Goal: Communication & Community: Answer question/provide support

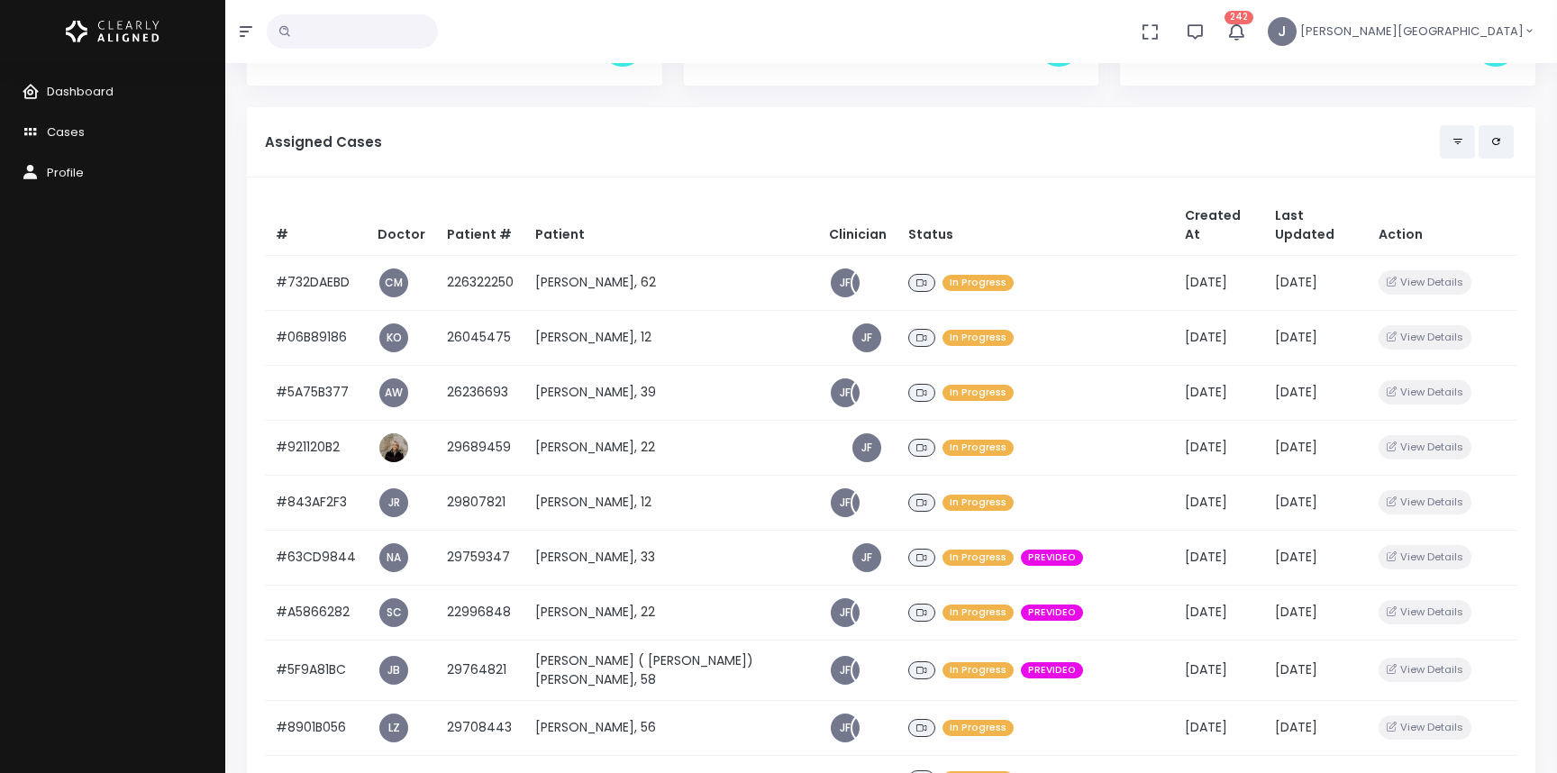
scroll to position [151, 0]
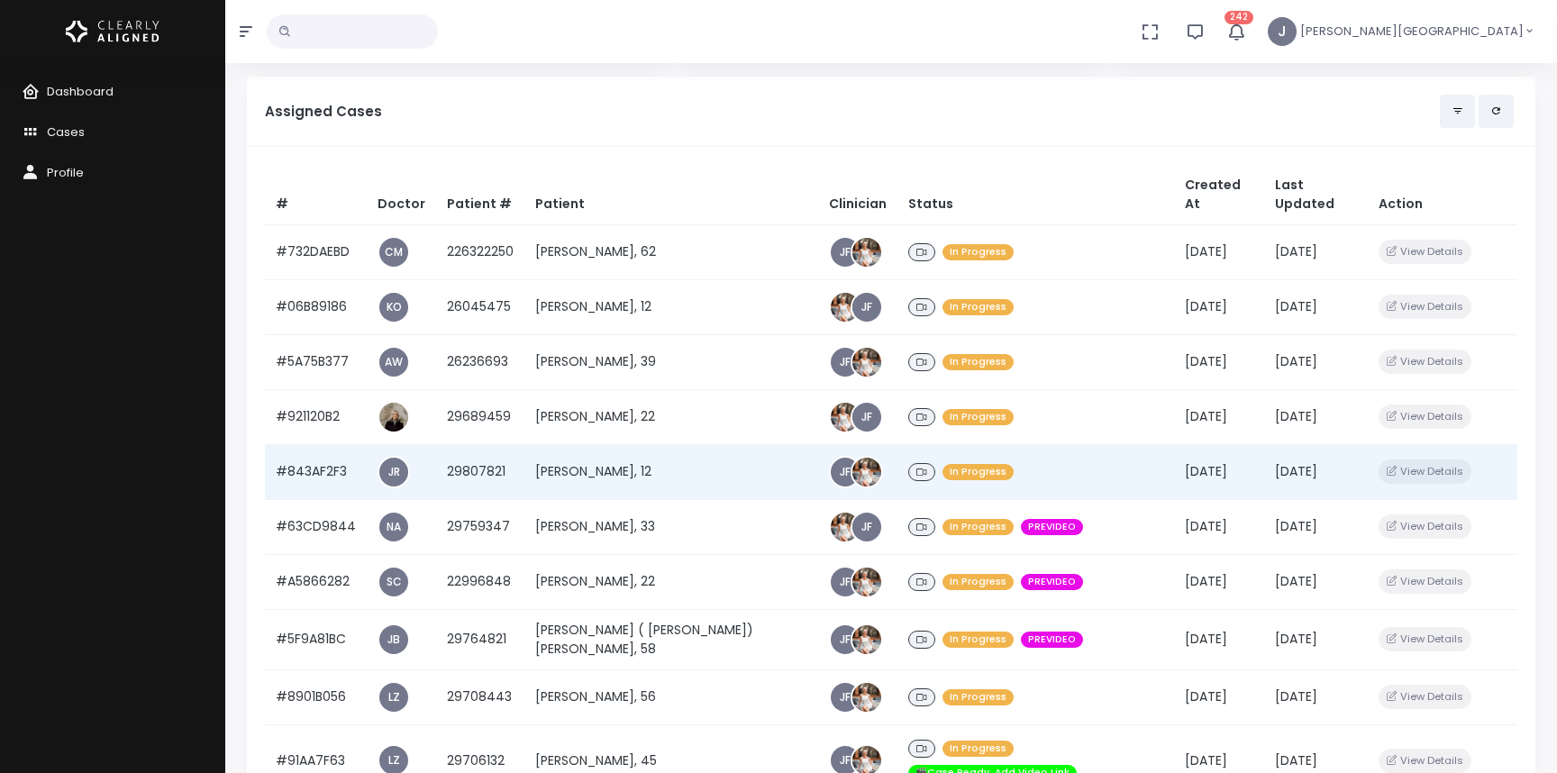
click at [1018, 460] on div "In Progress" at bounding box center [1035, 473] width 255 height 26
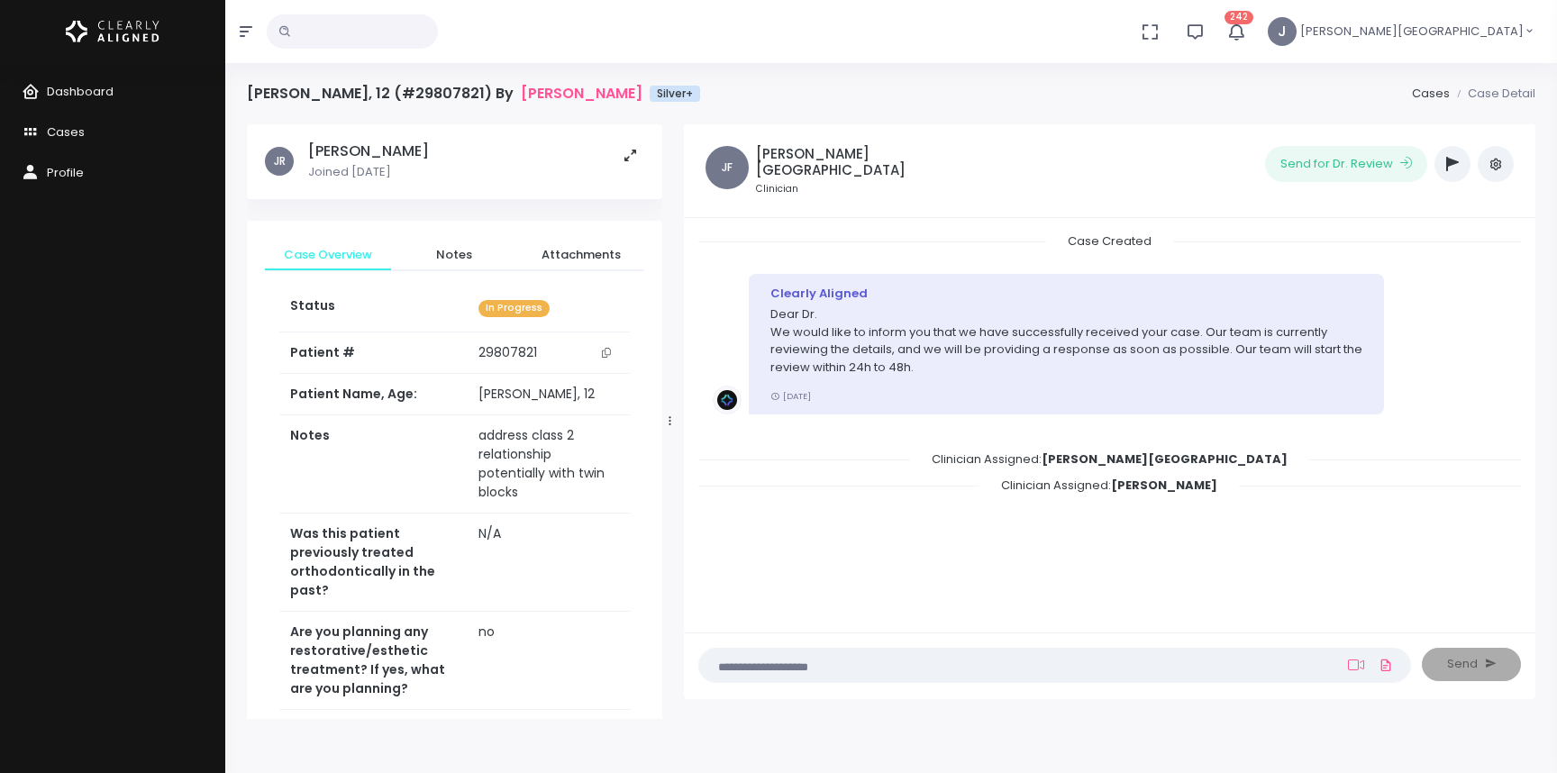
click at [1454, 158] on icon "button" at bounding box center [1452, 164] width 13 height 14
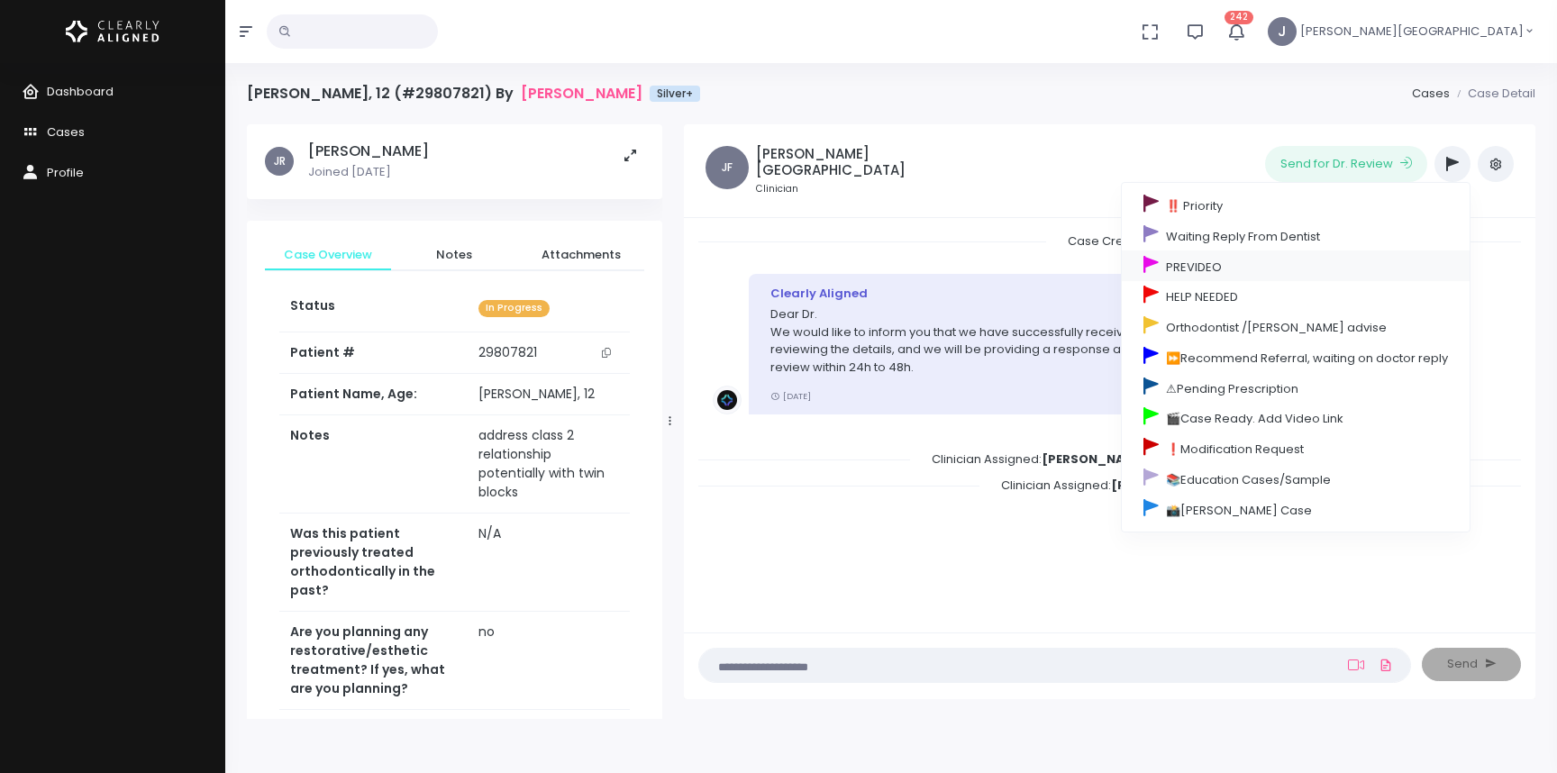
click at [1190, 266] on link "PREVIDEO" at bounding box center [1296, 266] width 348 height 31
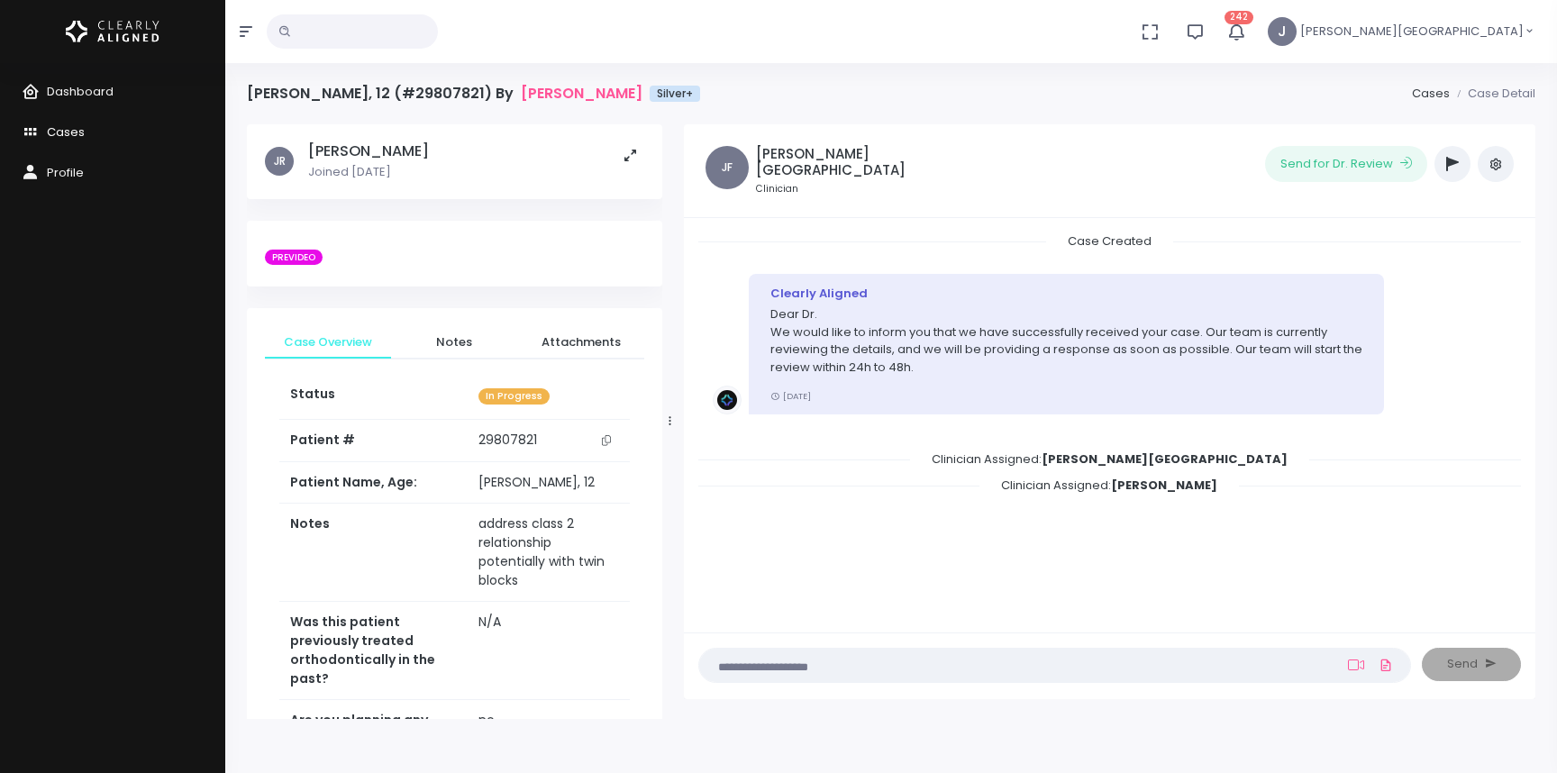
click at [64, 131] on span "Cases" at bounding box center [66, 131] width 38 height 17
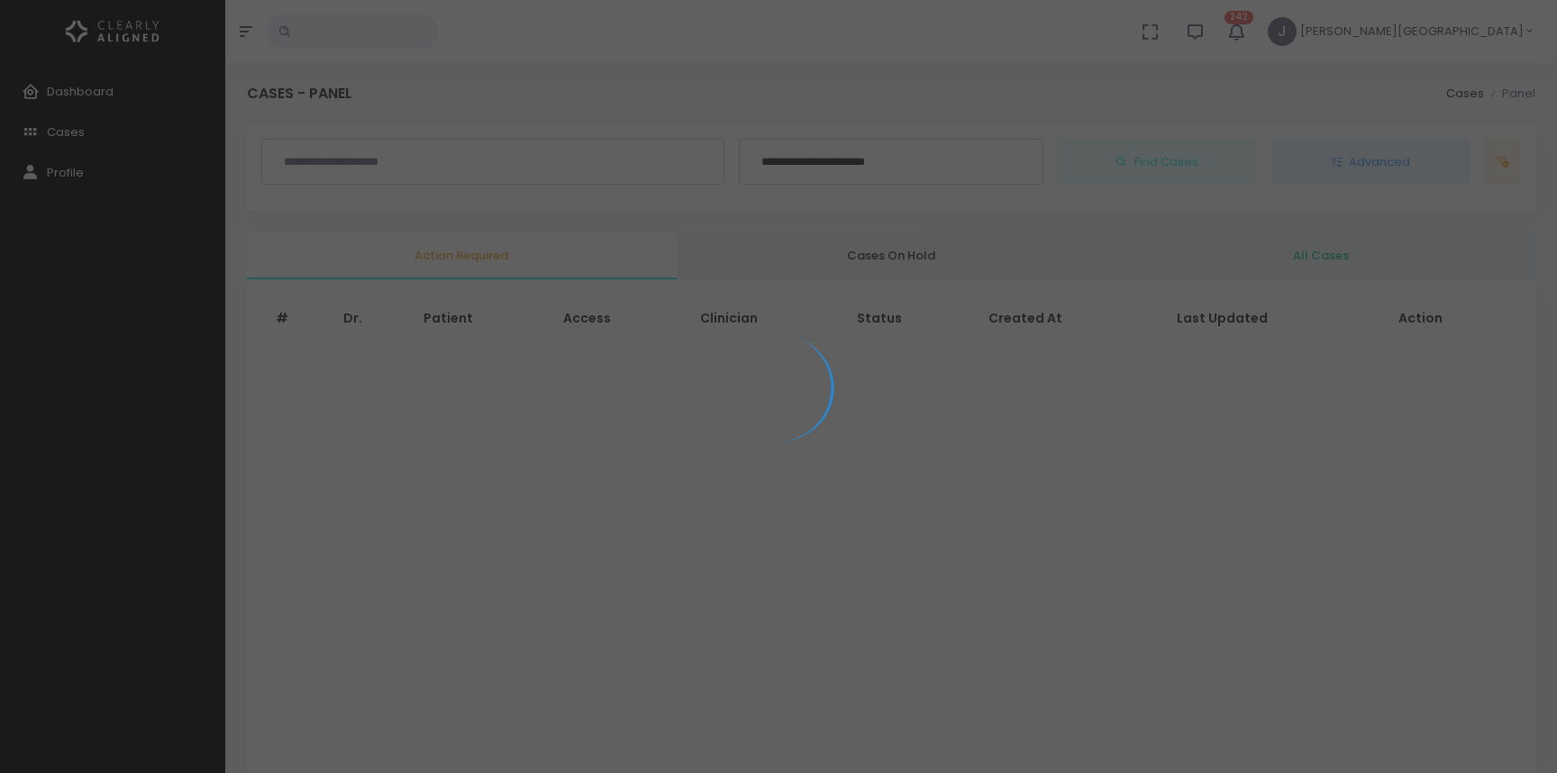
click at [72, 85] on div at bounding box center [778, 386] width 1557 height 773
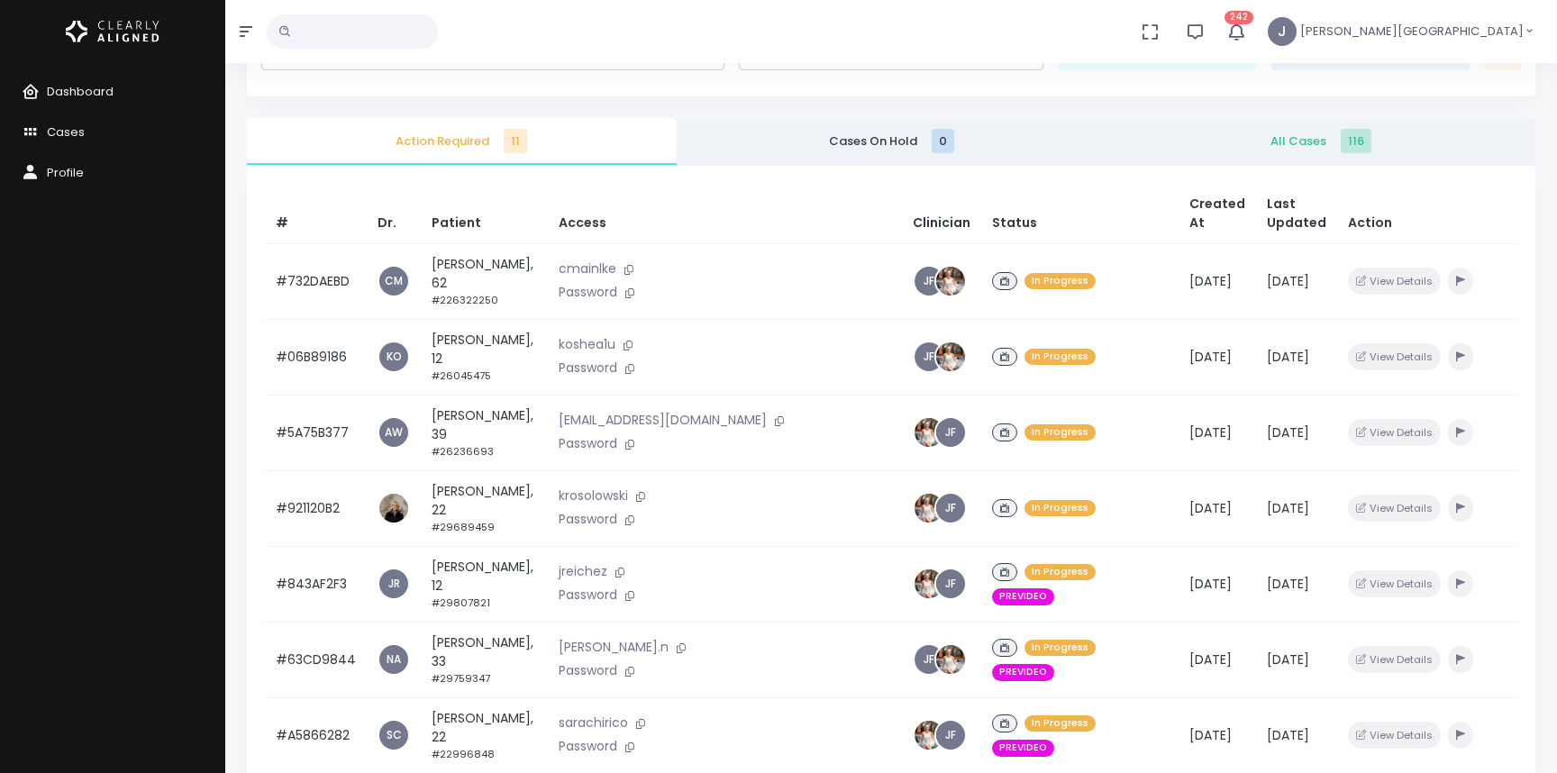
scroll to position [141, 0]
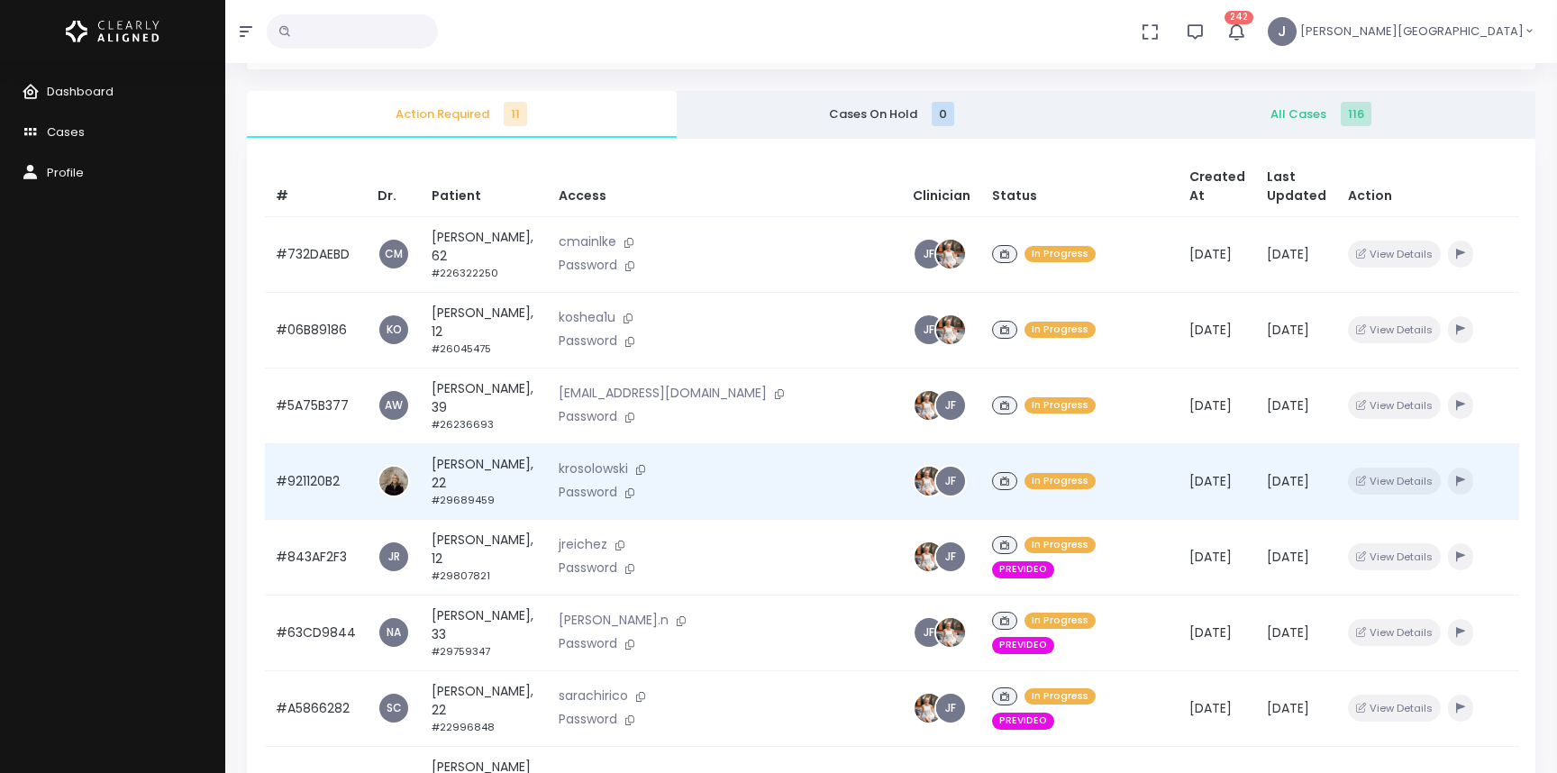
click at [1036, 469] on div "In Progress" at bounding box center [1080, 482] width 176 height 26
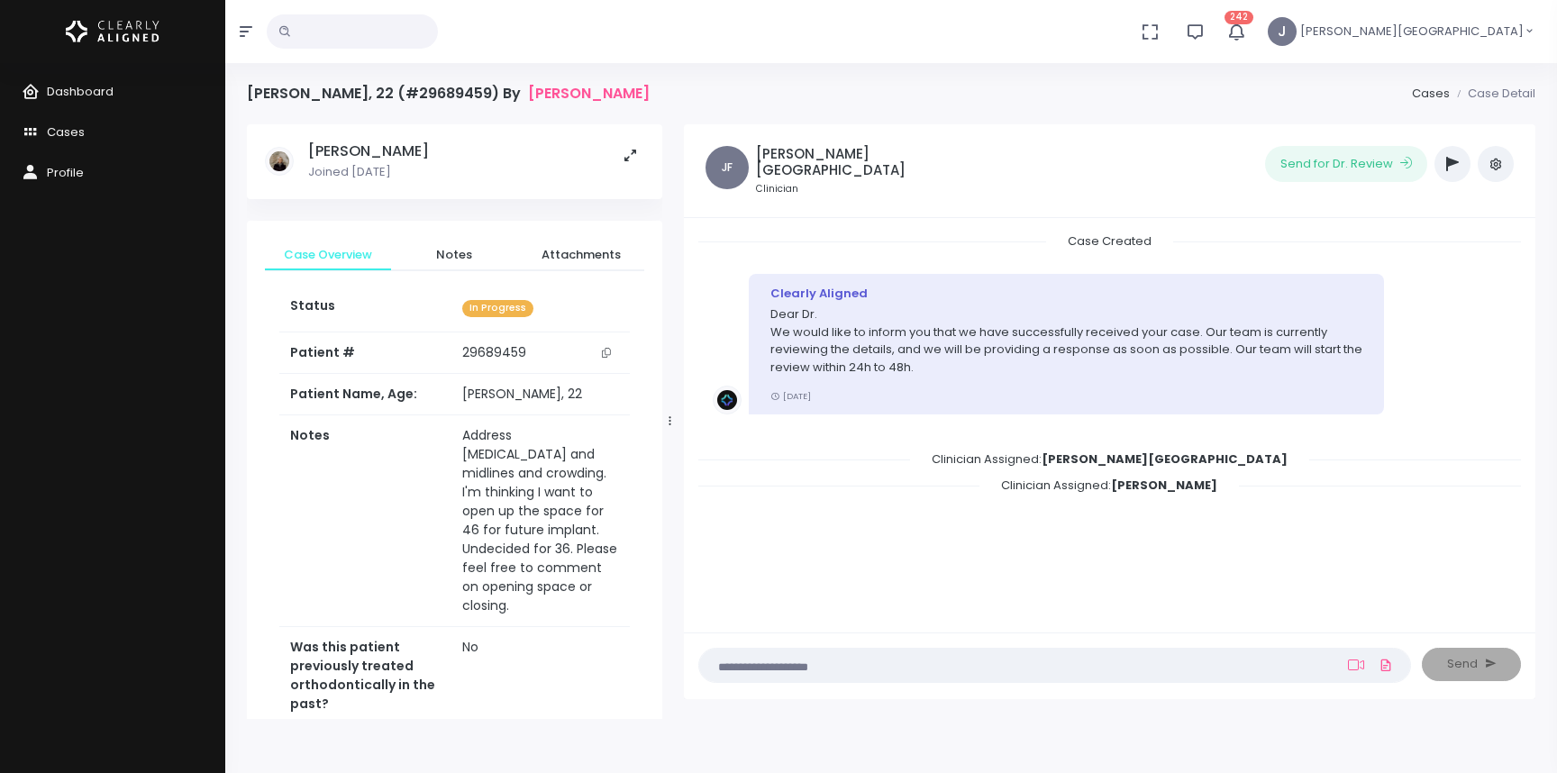
click at [1455, 165] on icon "button" at bounding box center [1452, 164] width 13 height 14
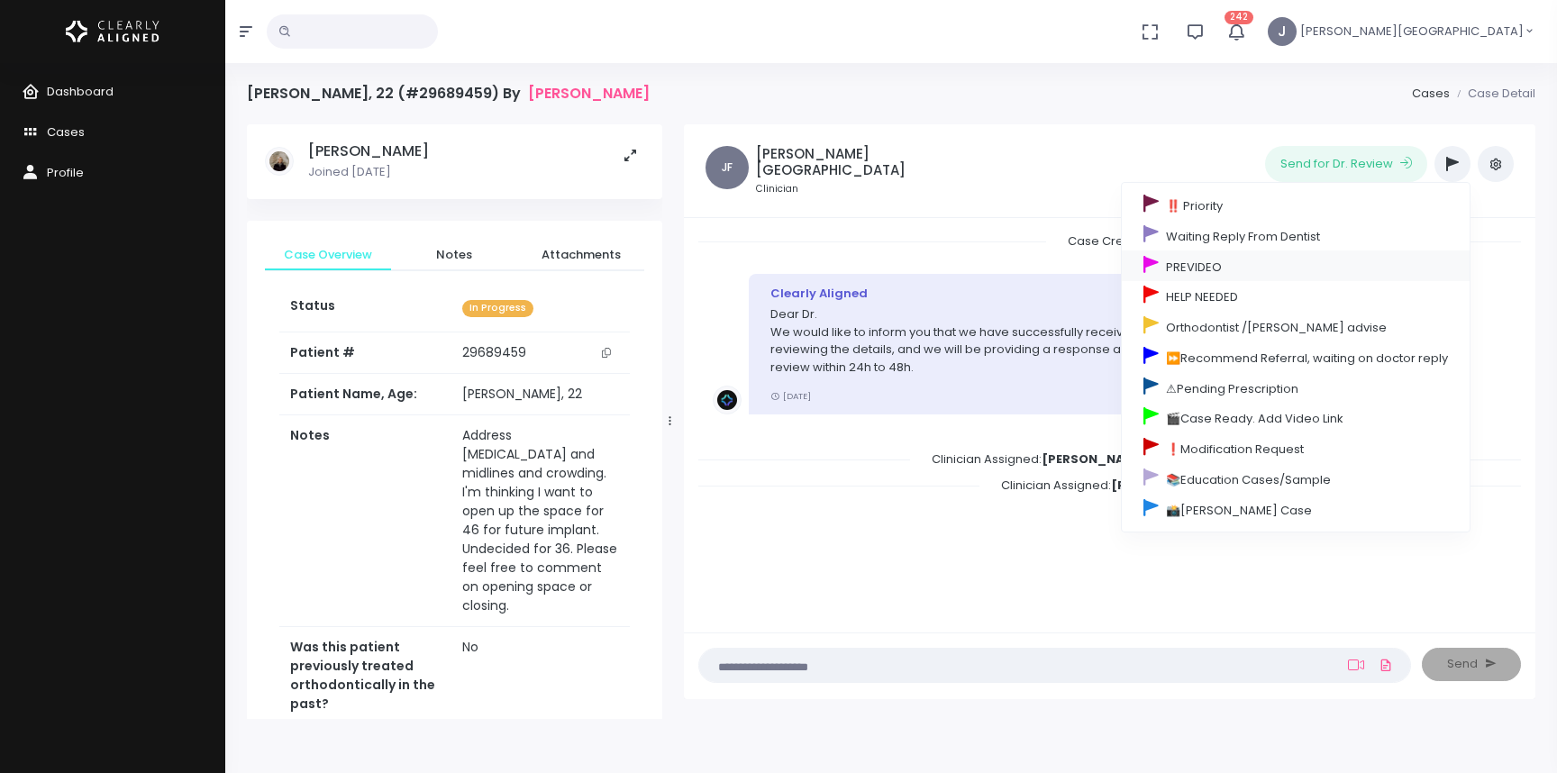
click at [1211, 264] on link "PREVIDEO" at bounding box center [1296, 266] width 348 height 31
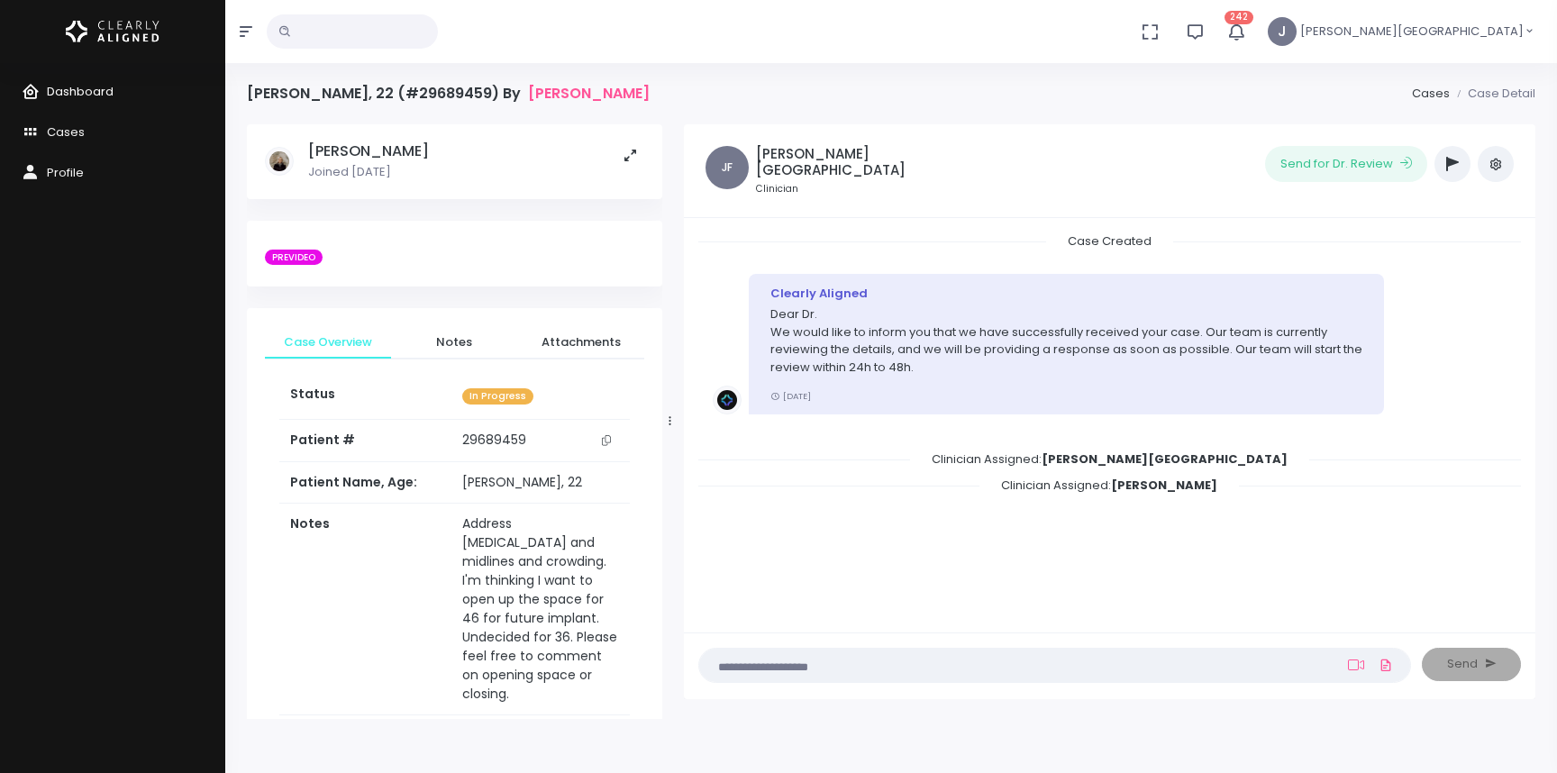
click at [82, 91] on span "Dashboard" at bounding box center [80, 91] width 67 height 17
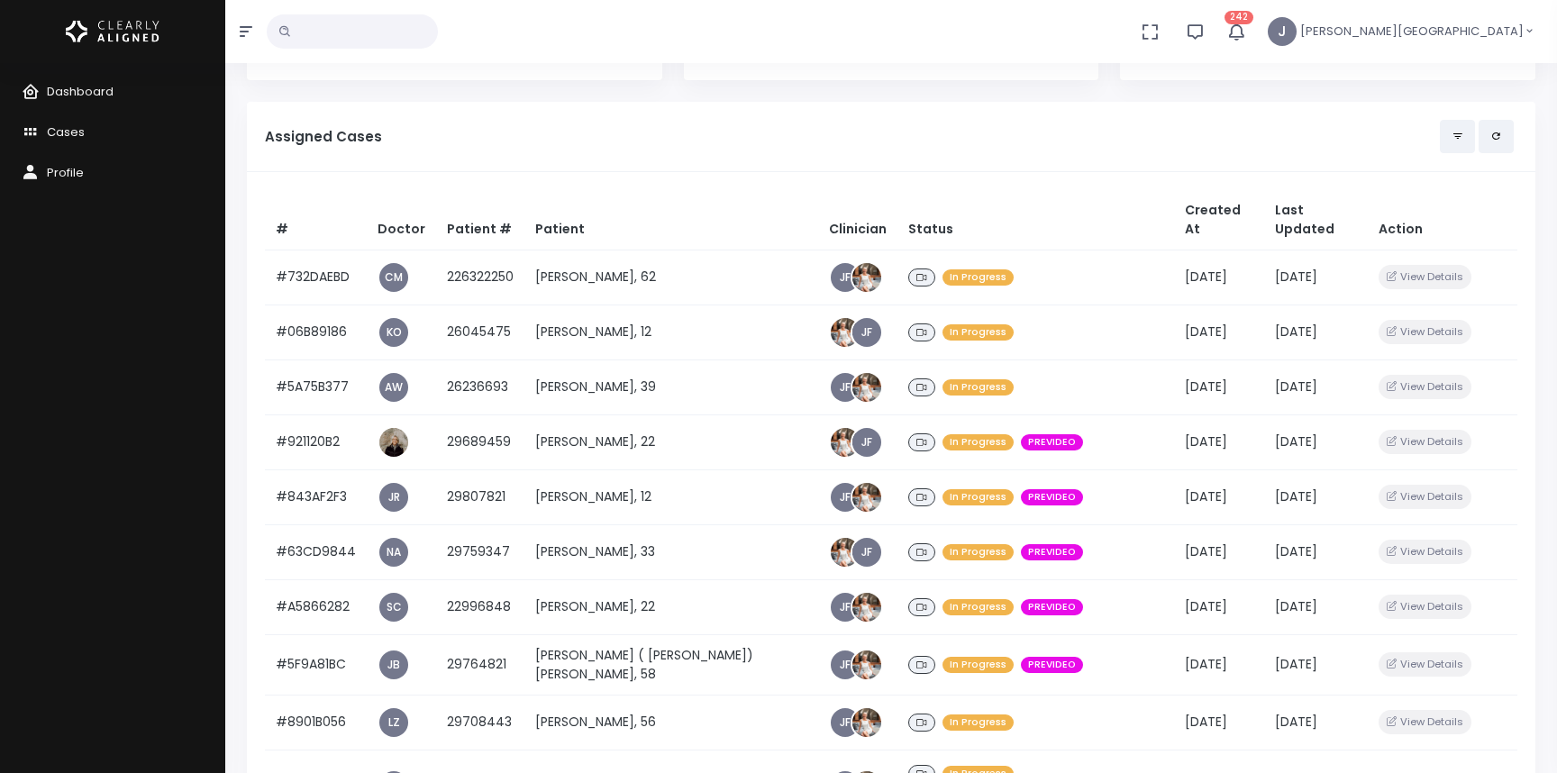
scroll to position [129, 0]
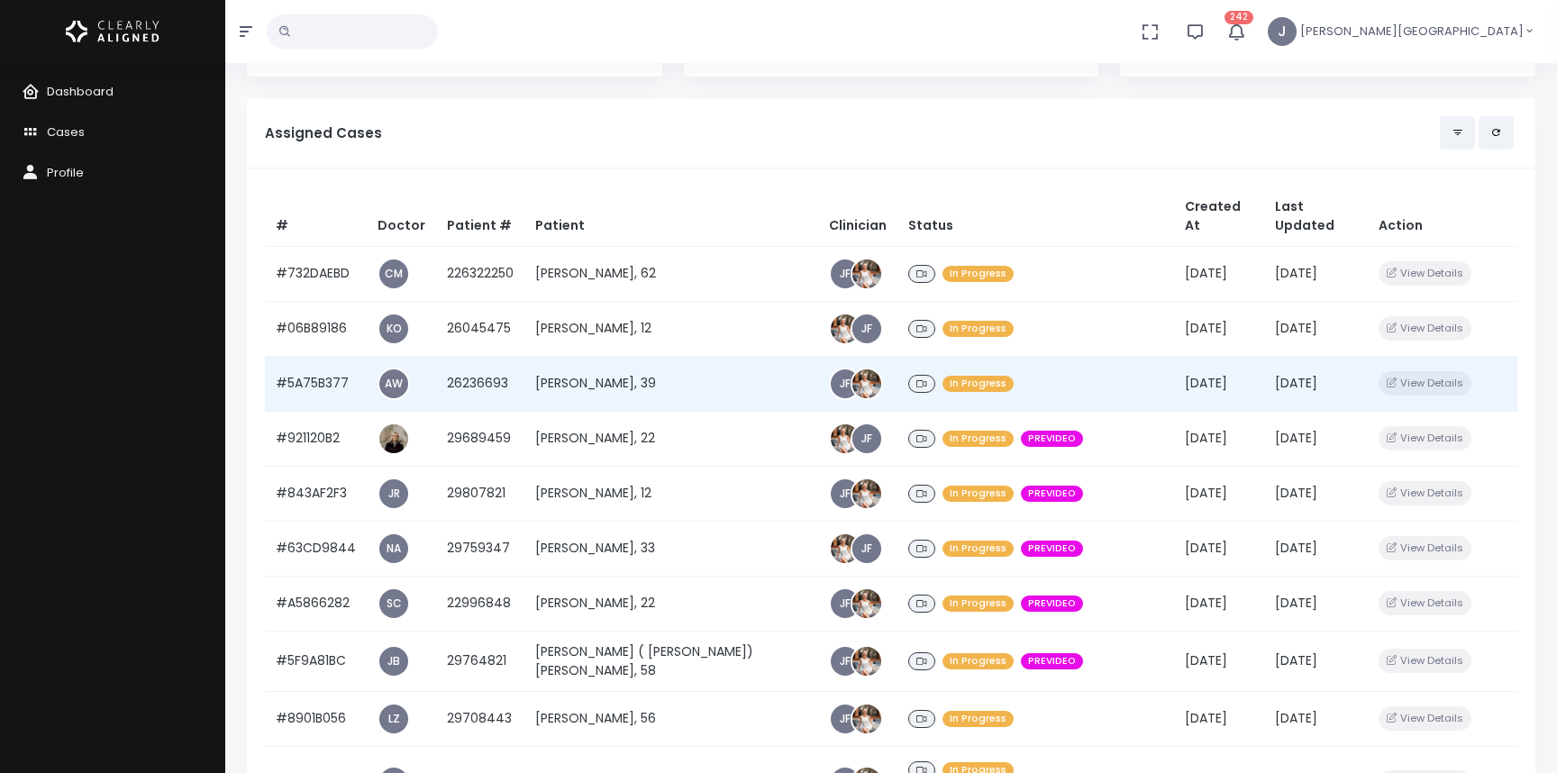
click at [965, 371] on div "In Progress" at bounding box center [1035, 384] width 255 height 26
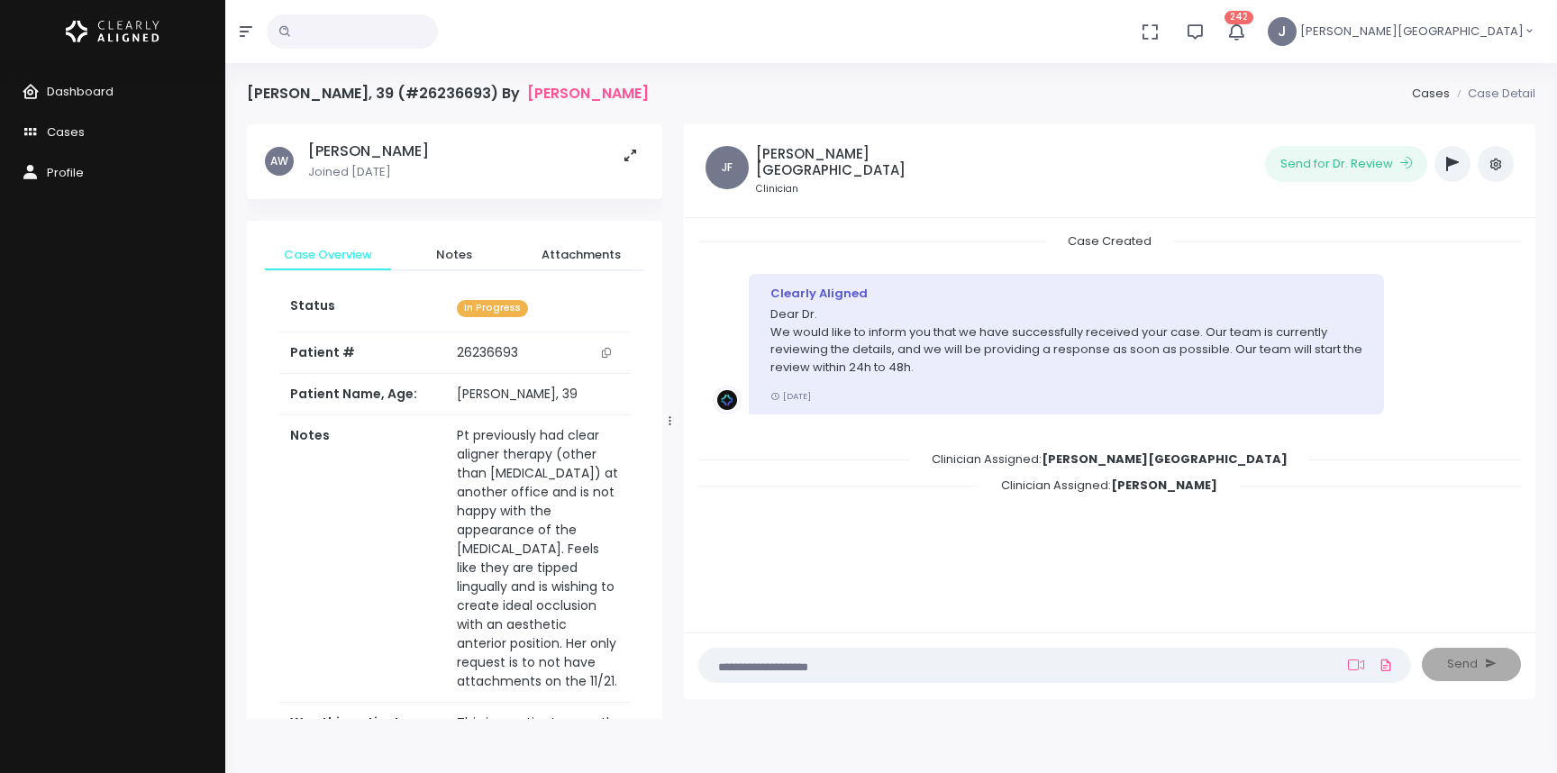
click at [1449, 162] on icon "button" at bounding box center [1452, 164] width 13 height 14
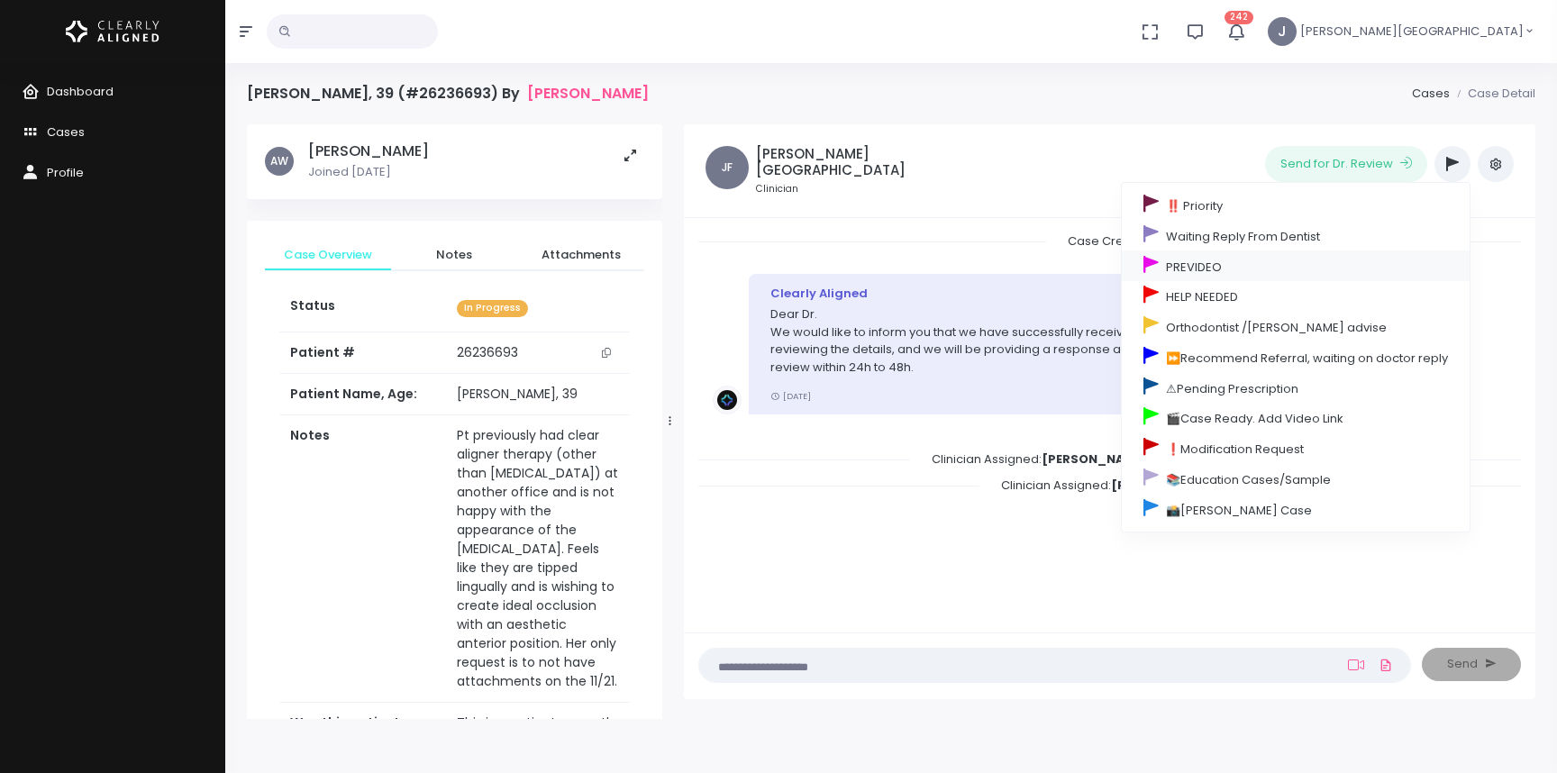
click at [1204, 266] on link "PREVIDEO" at bounding box center [1296, 266] width 348 height 31
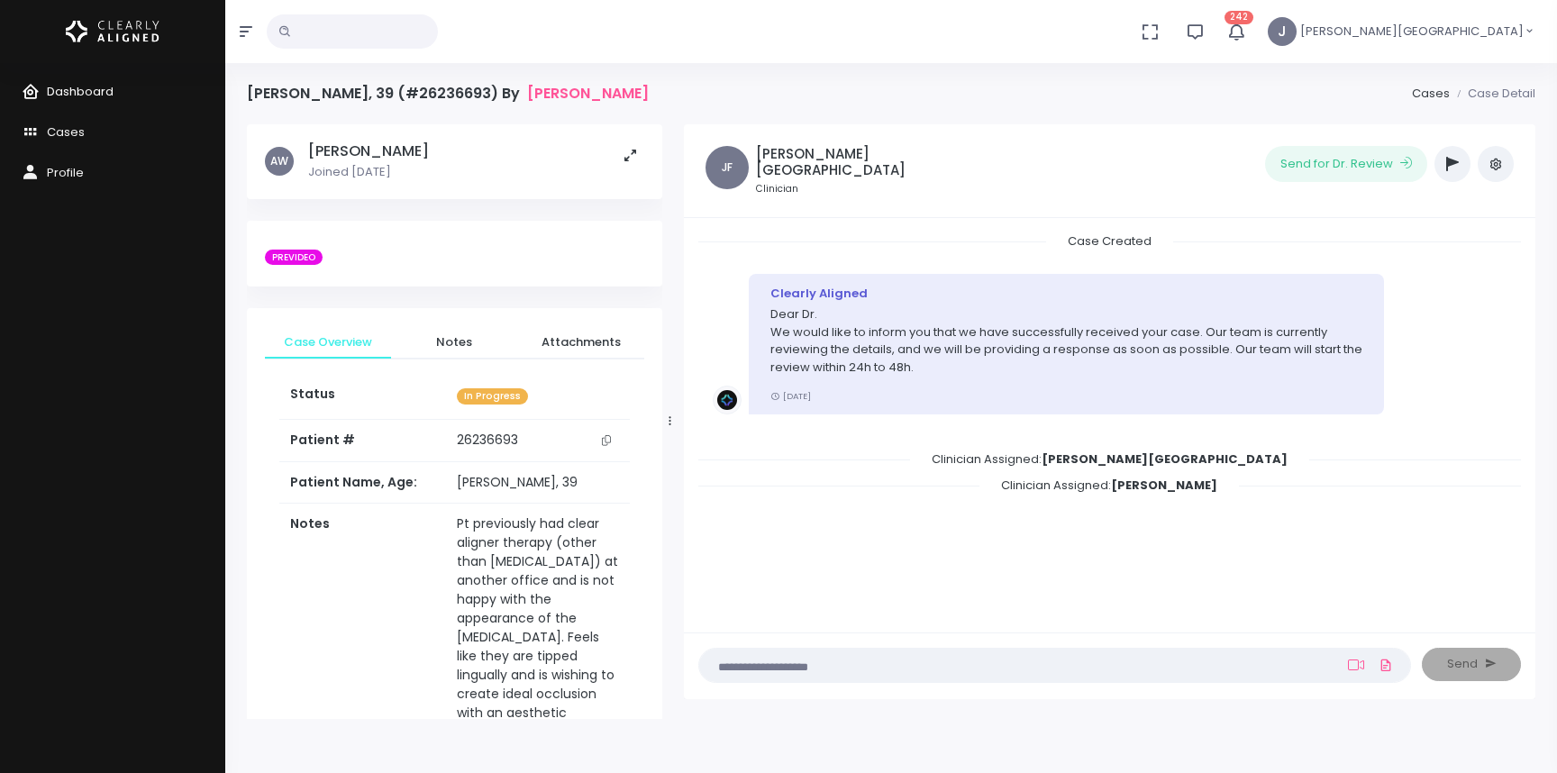
click at [72, 92] on span "Dashboard" at bounding box center [80, 91] width 67 height 17
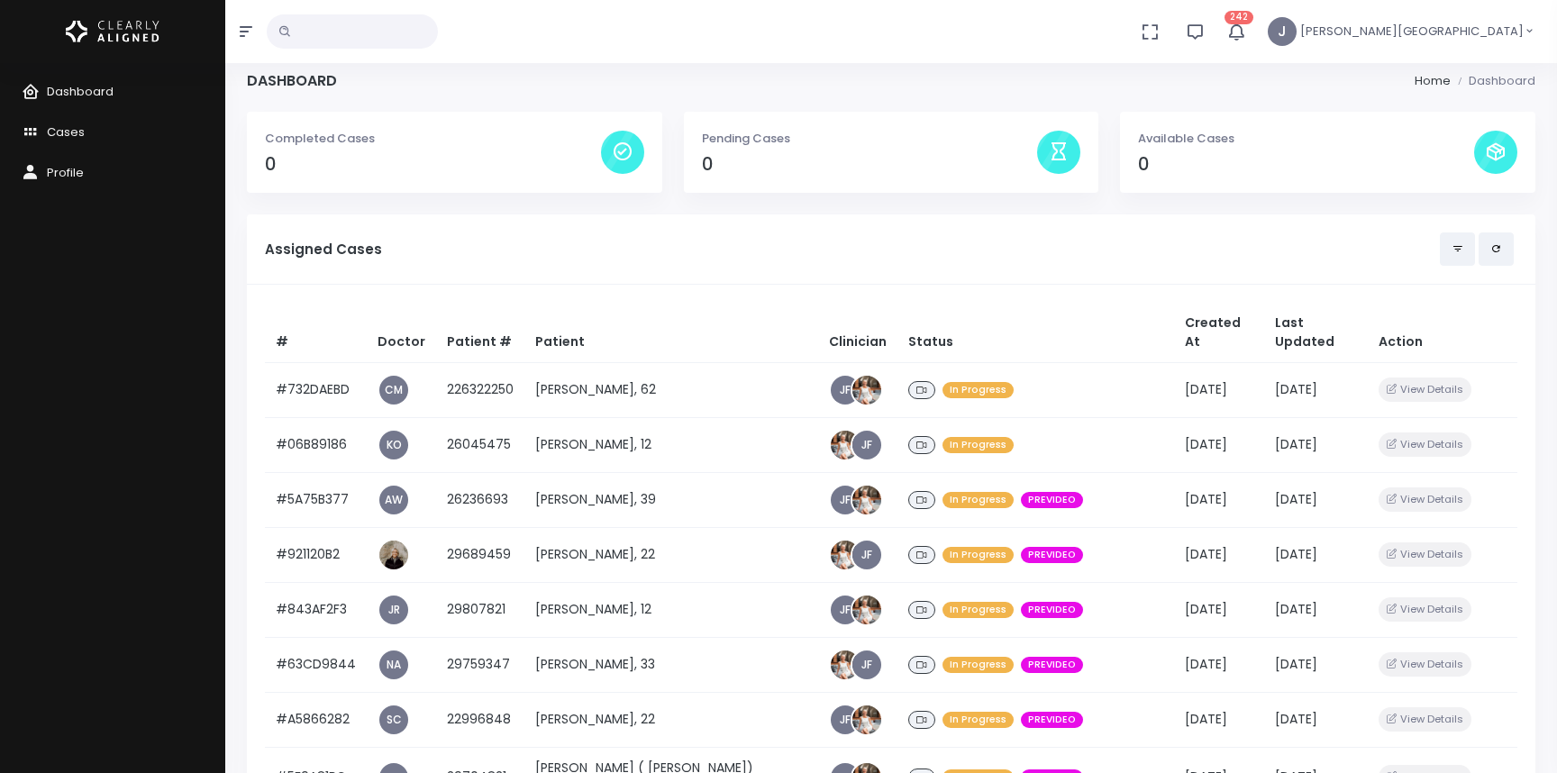
scroll to position [78, 0]
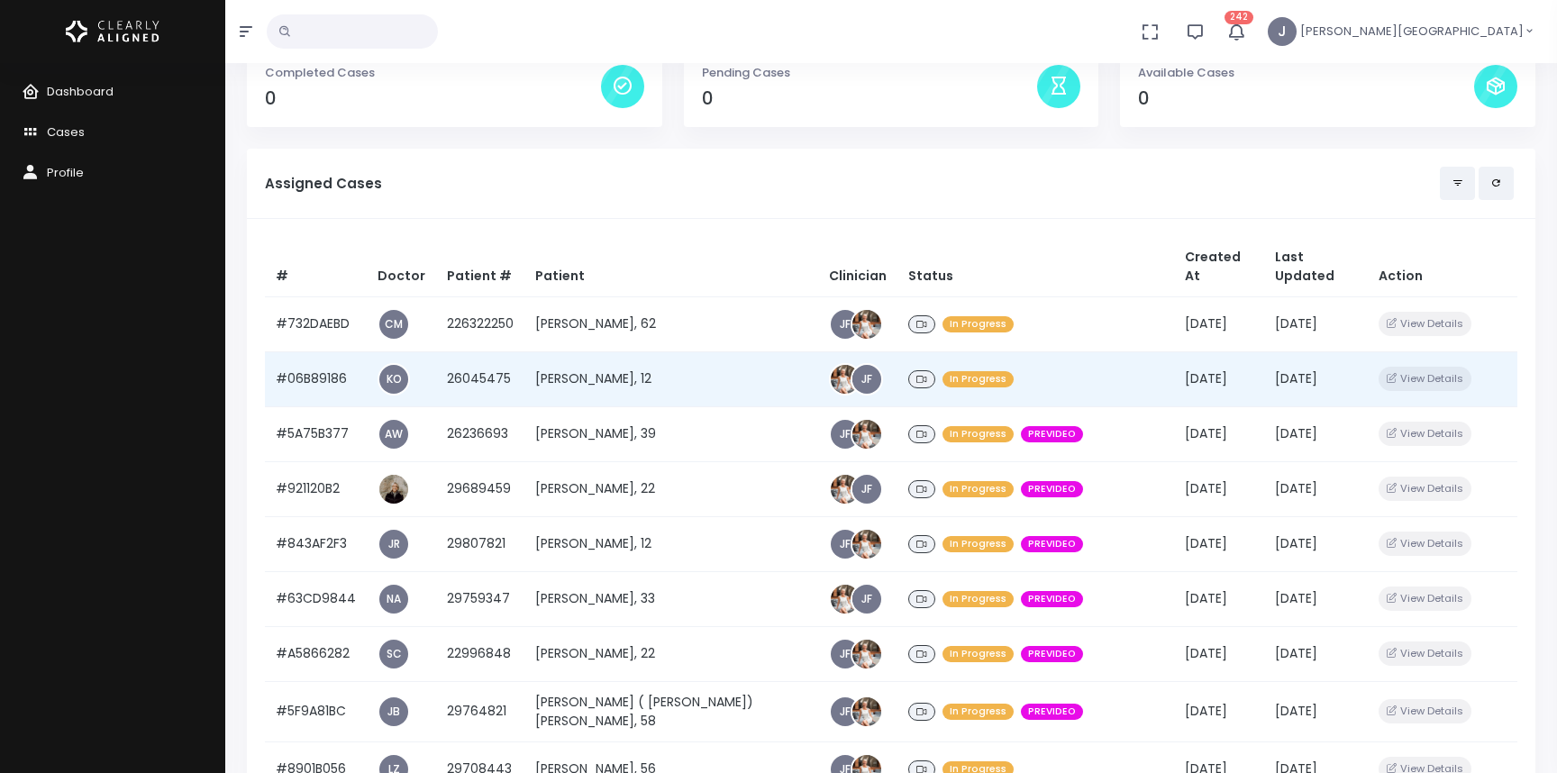
click at [962, 367] on div "In Progress" at bounding box center [1035, 380] width 255 height 26
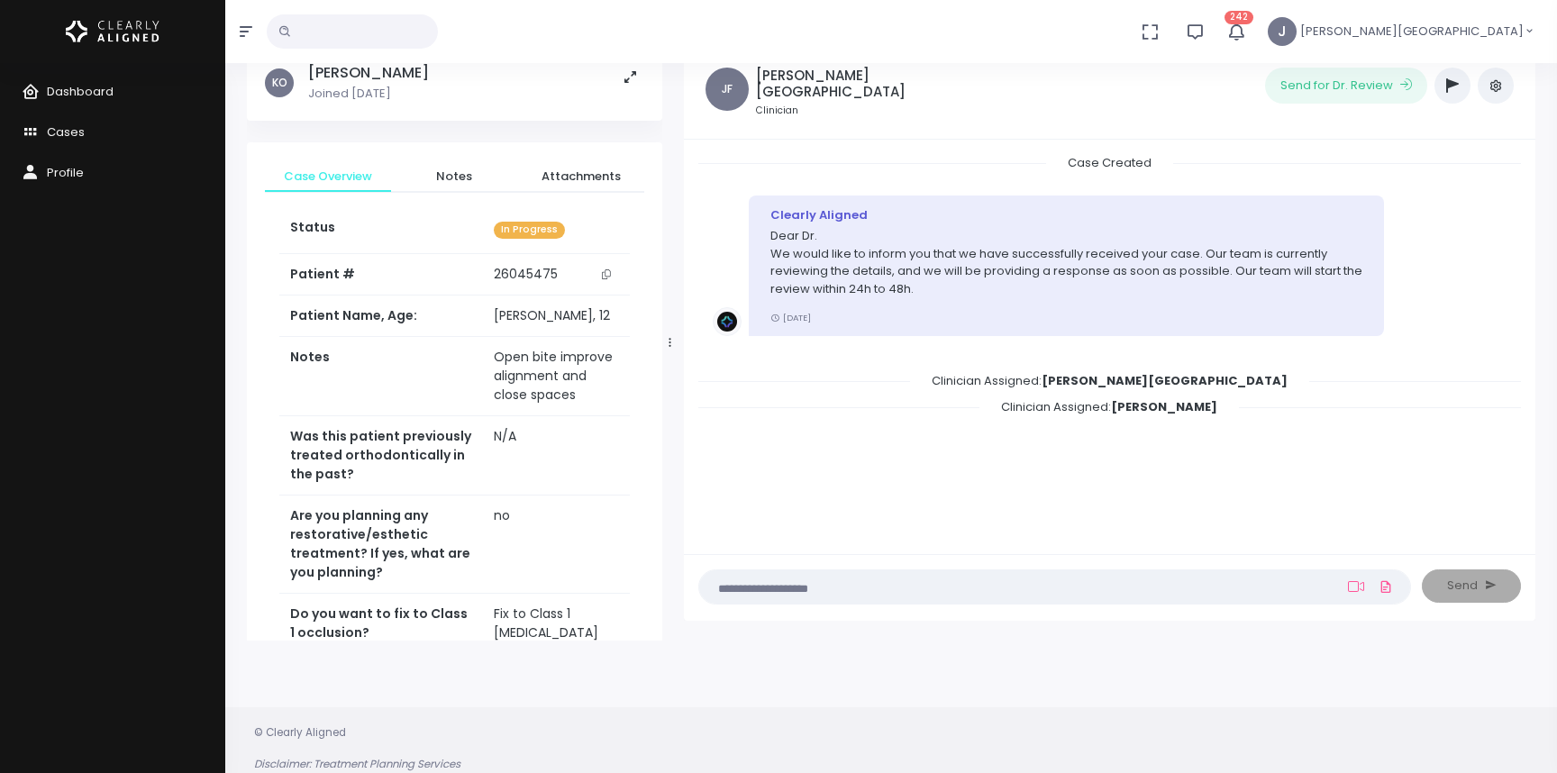
click at [1446, 80] on icon "button" at bounding box center [1452, 85] width 13 height 14
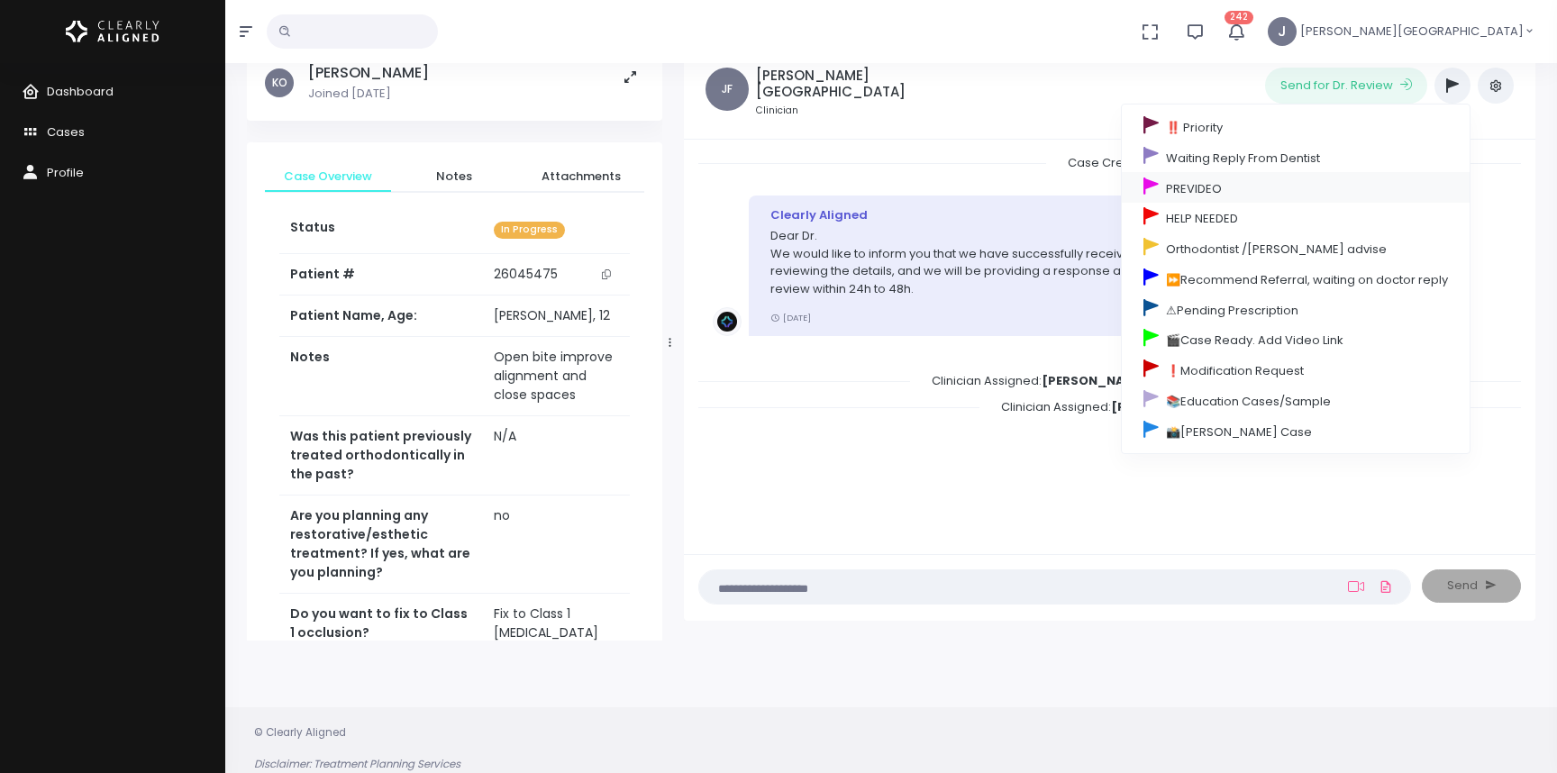
click at [1200, 186] on link "PREVIDEO" at bounding box center [1296, 187] width 348 height 31
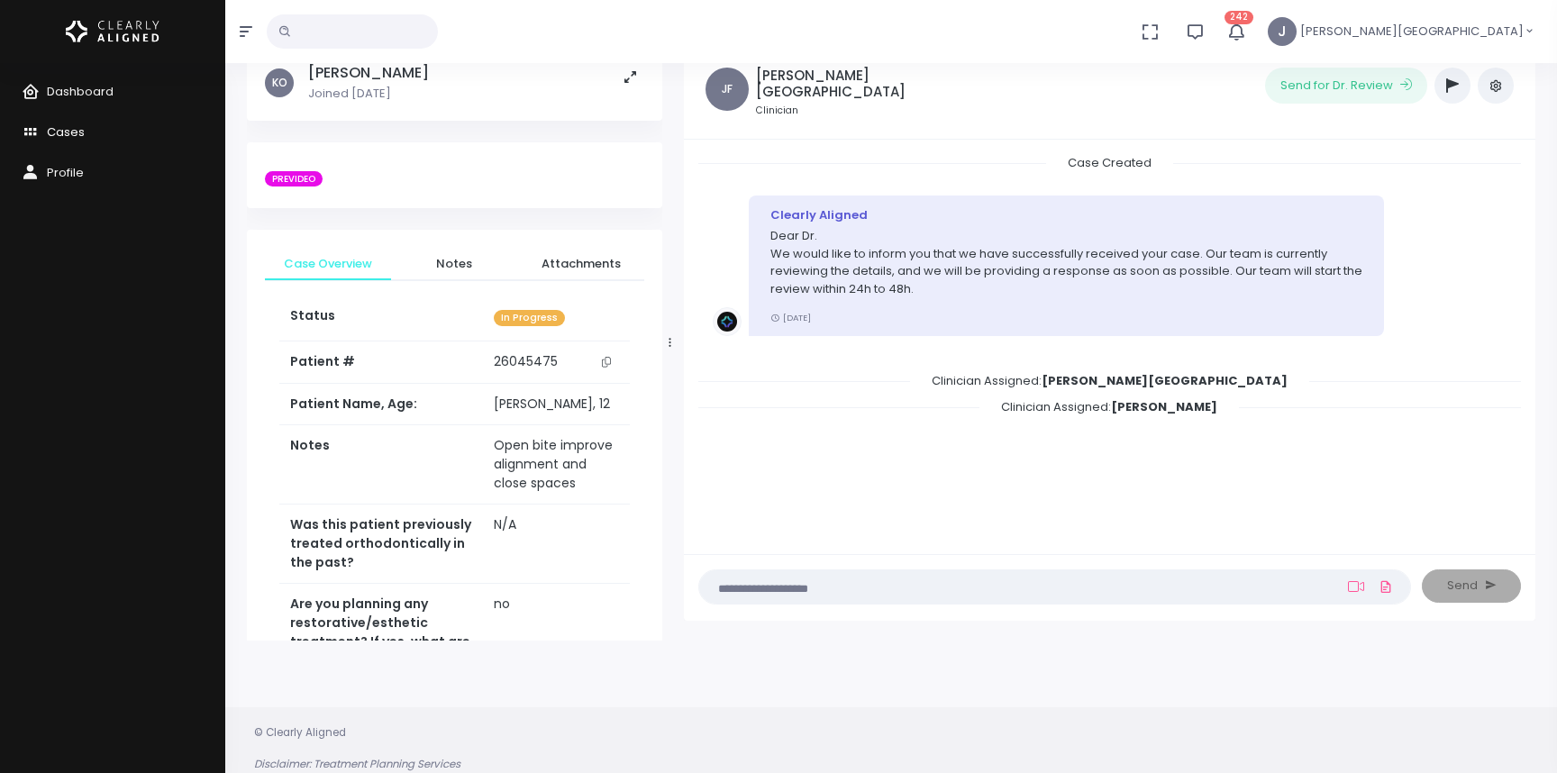
click at [62, 130] on span "Cases" at bounding box center [66, 131] width 38 height 17
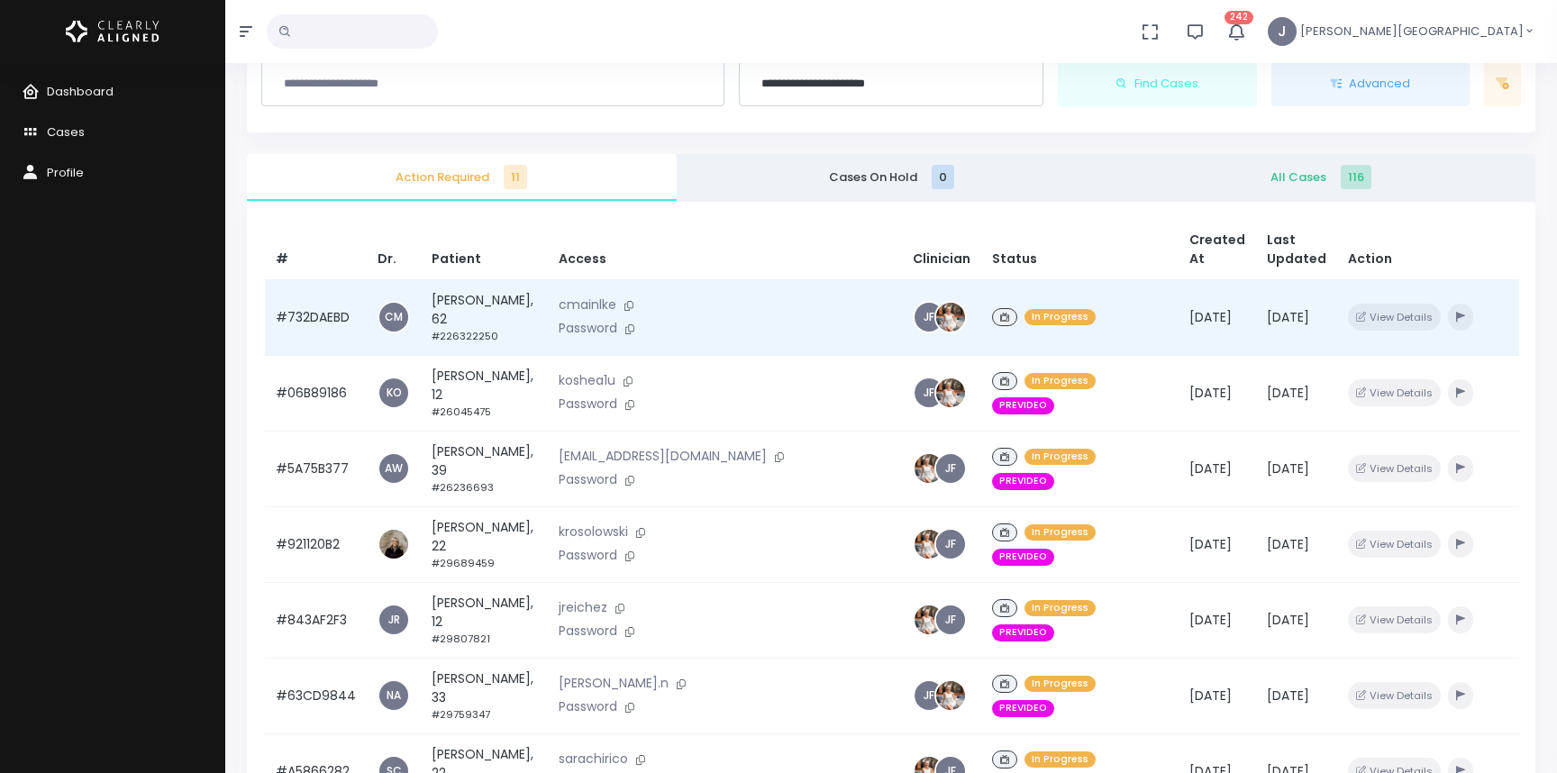
click at [741, 319] on p "Password" at bounding box center [725, 329] width 333 height 20
click at [1092, 315] on div "In Progress" at bounding box center [1080, 318] width 176 height 26
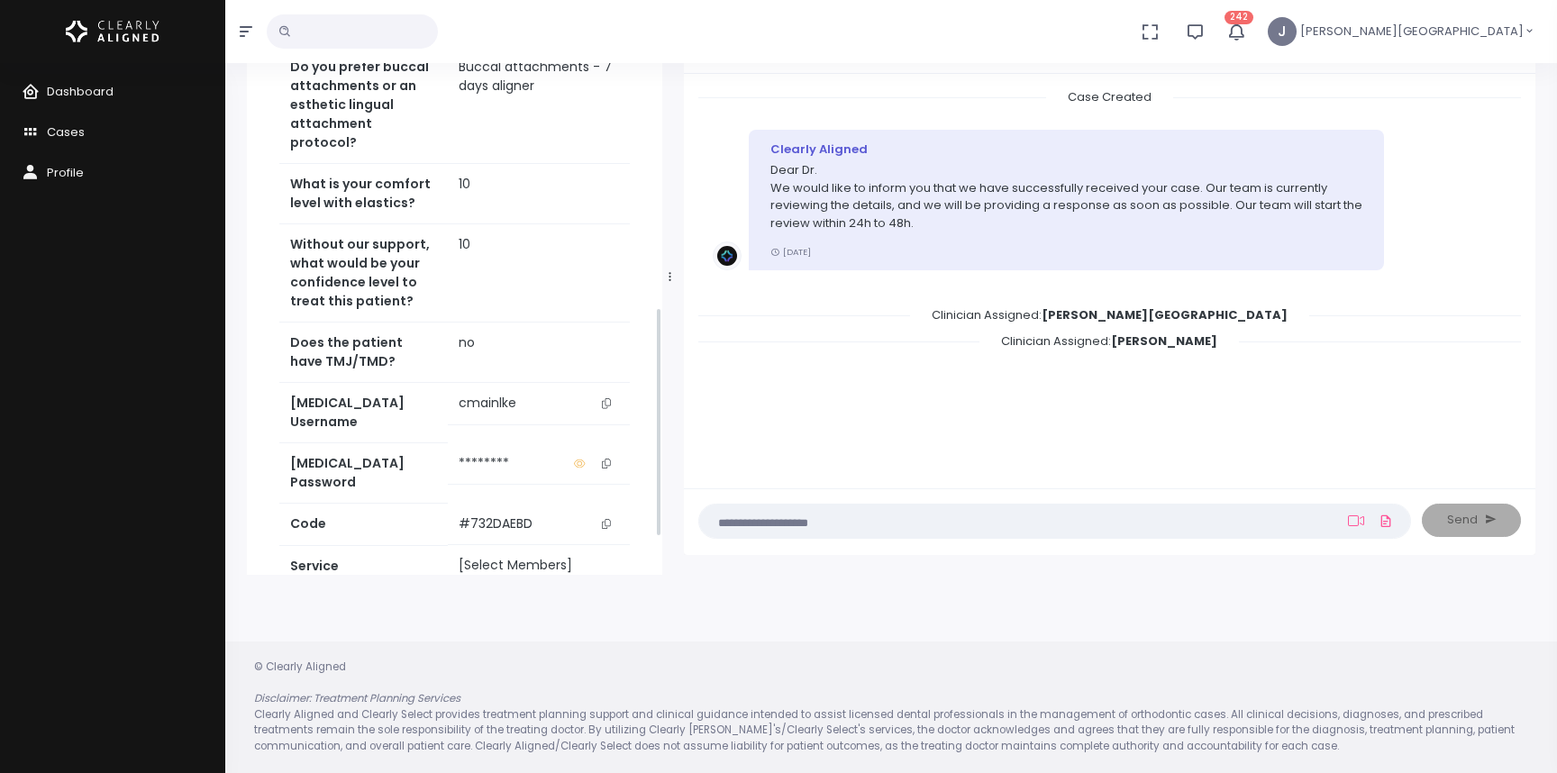
scroll to position [944, 0]
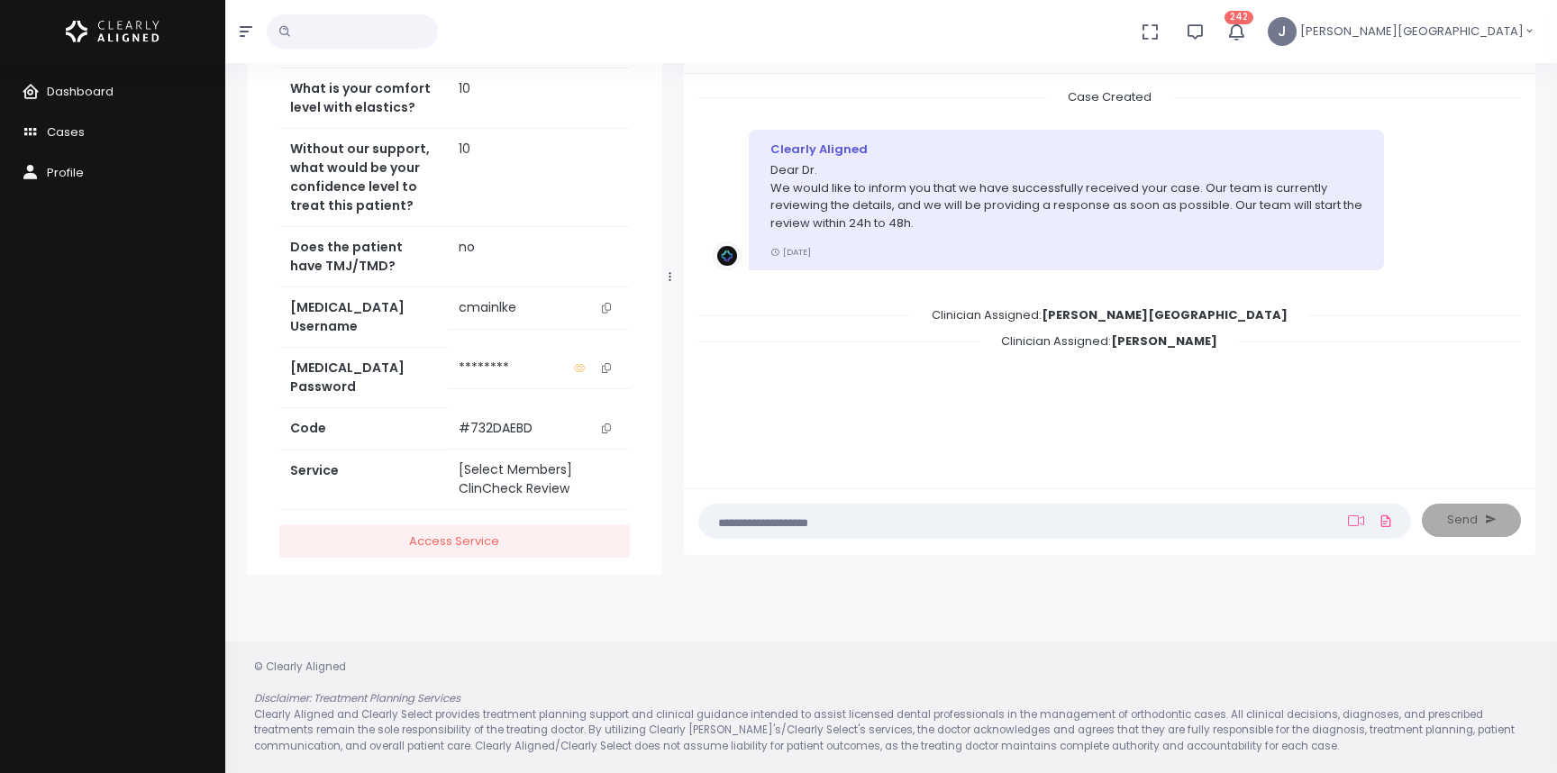
click at [607, 363] on icon "scrollable content" at bounding box center [606, 368] width 9 height 10
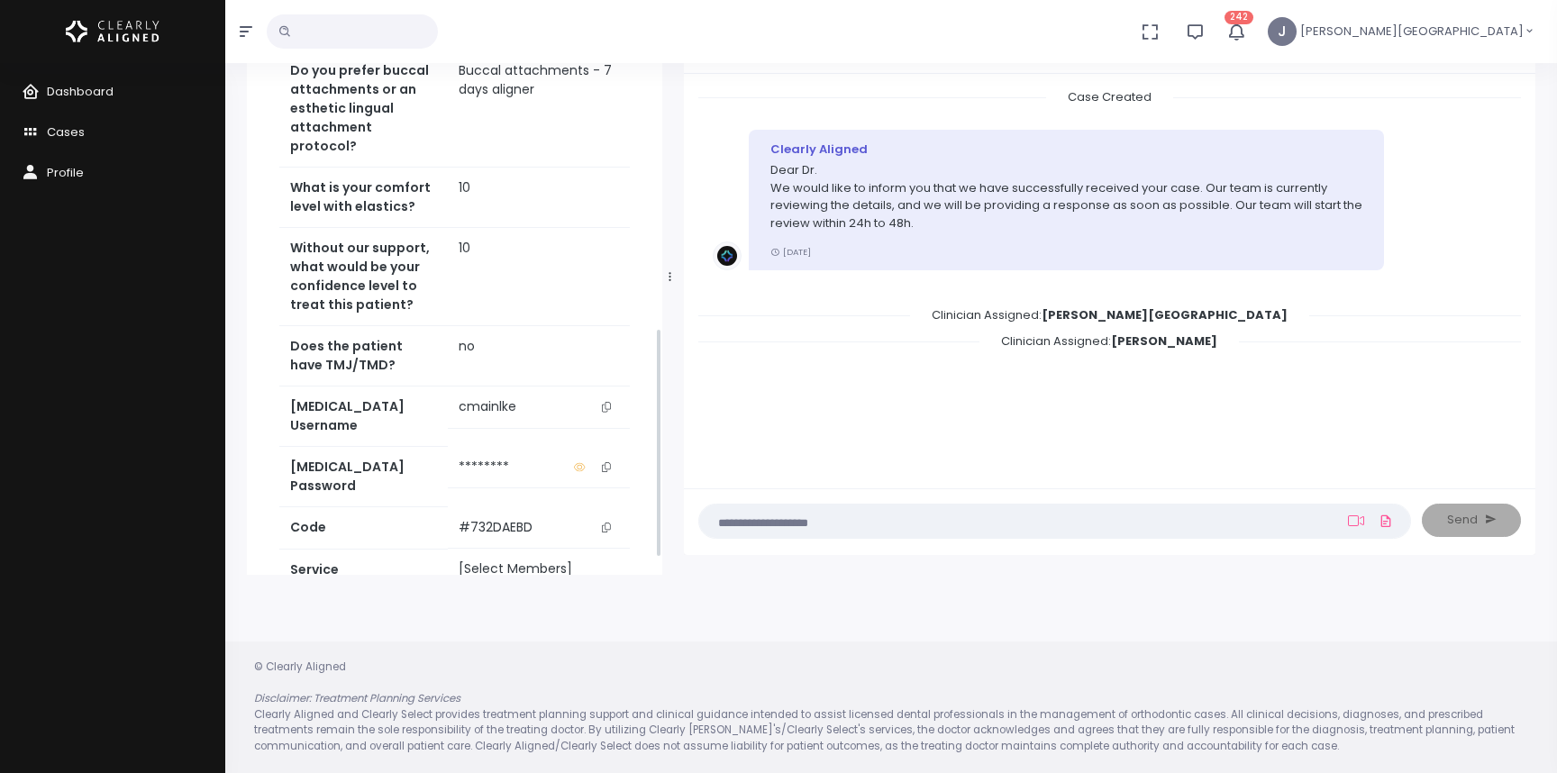
scroll to position [839, 0]
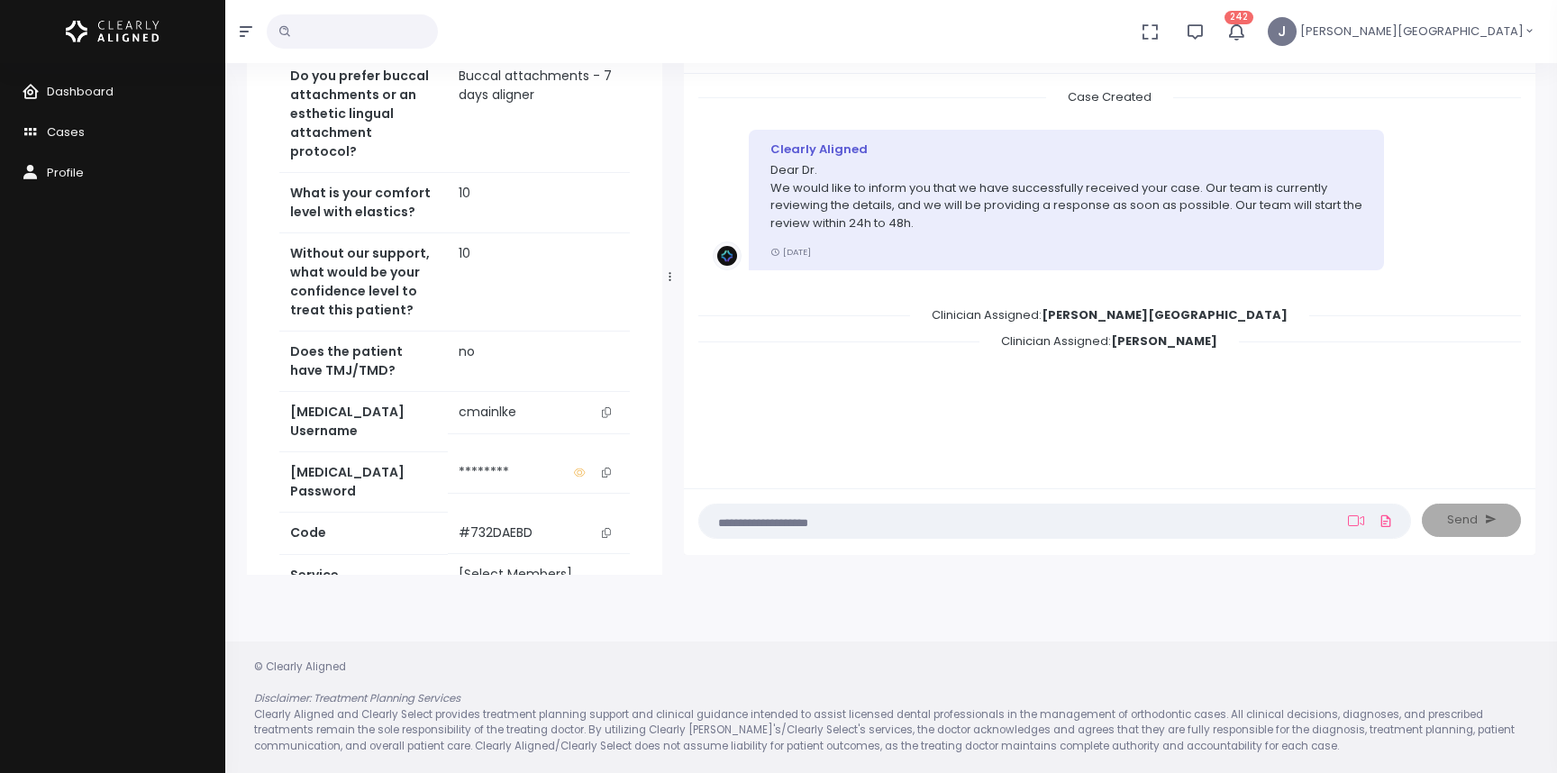
click at [607, 410] on icon "scrollable content" at bounding box center [606, 412] width 9 height 10
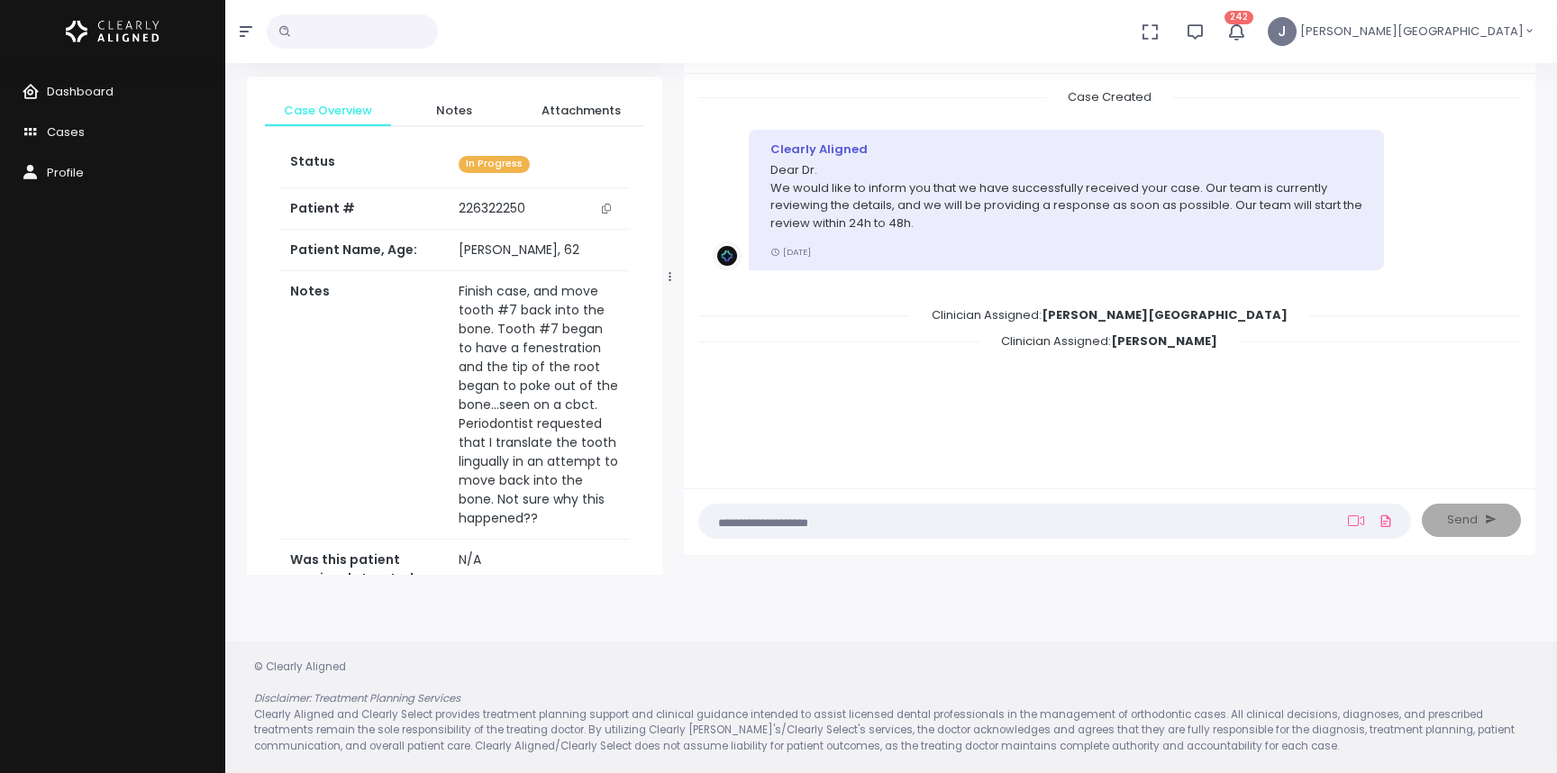
scroll to position [0, 0]
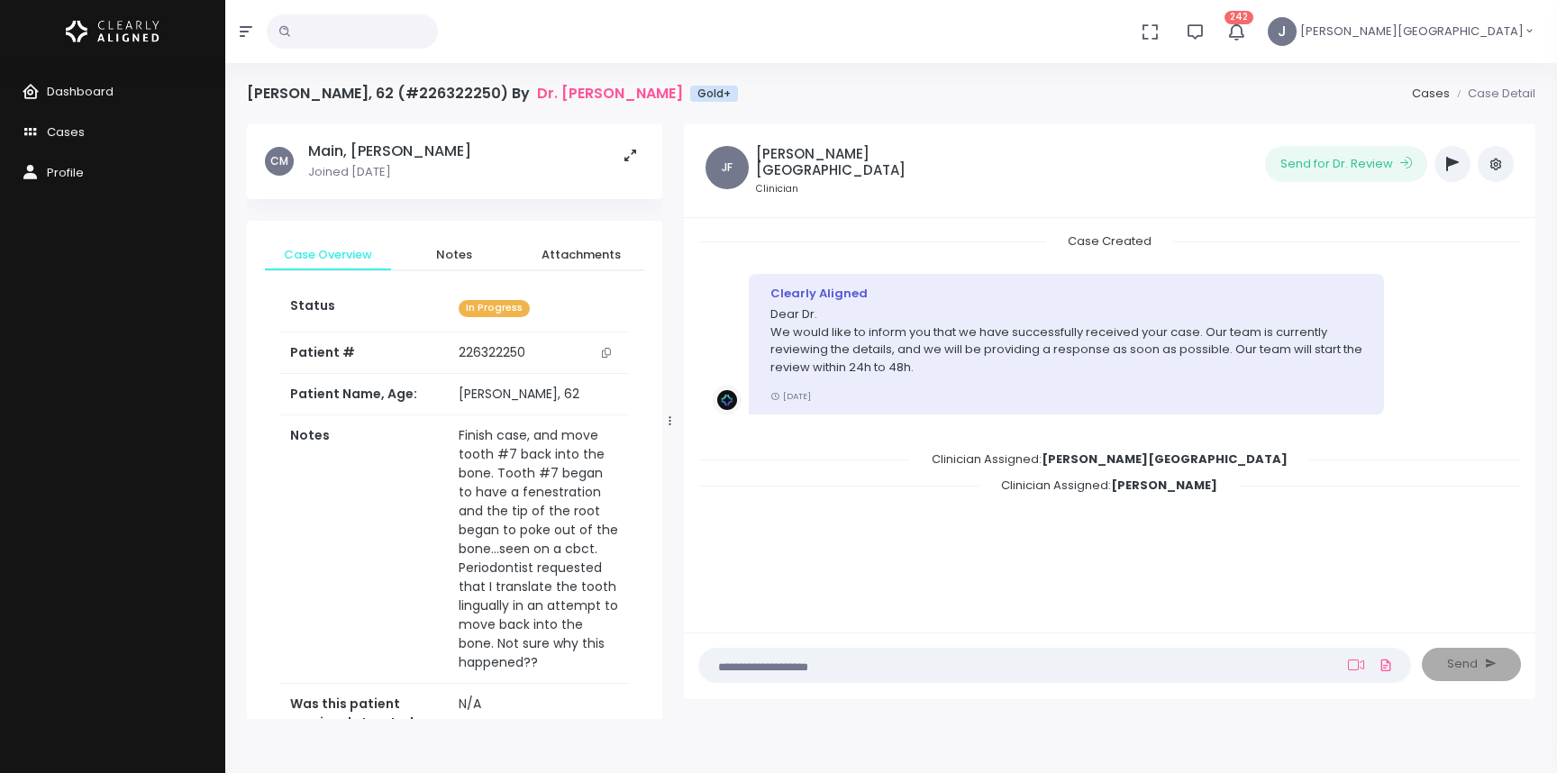
click at [1457, 157] on icon "button" at bounding box center [1452, 164] width 13 height 14
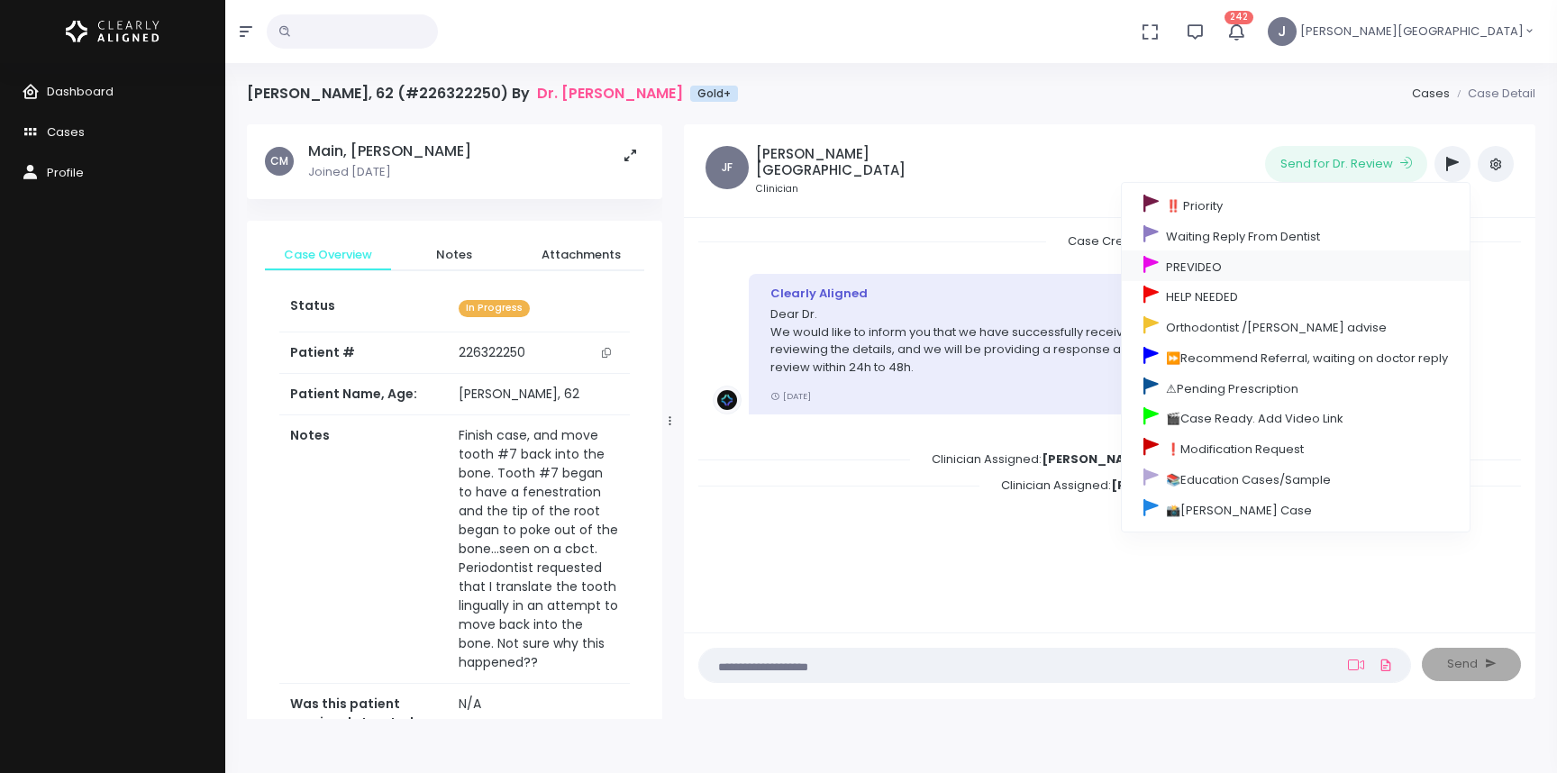
click at [1200, 266] on link "PREVIDEO" at bounding box center [1296, 266] width 348 height 31
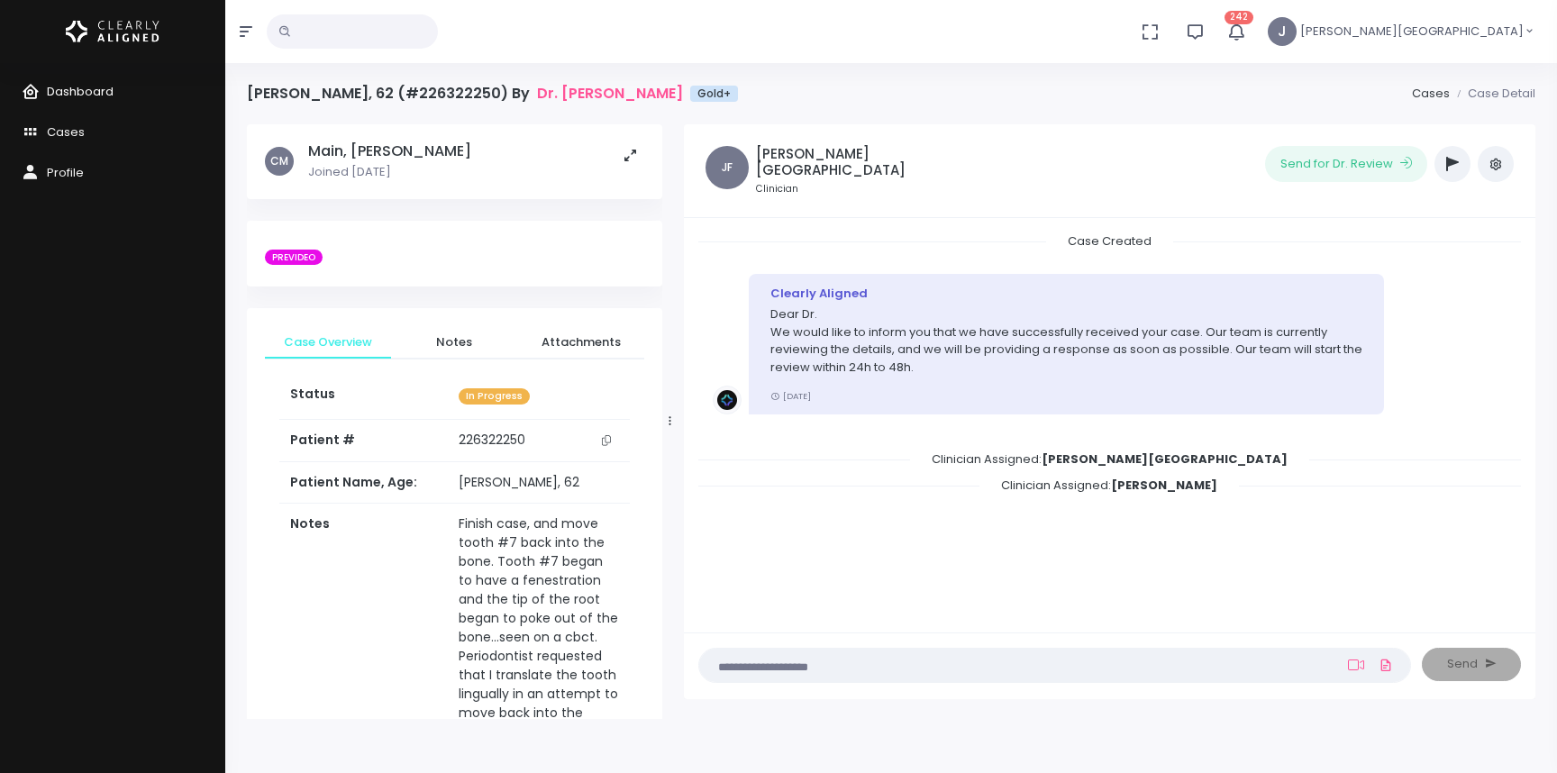
click at [74, 92] on span "Dashboard" at bounding box center [80, 91] width 67 height 17
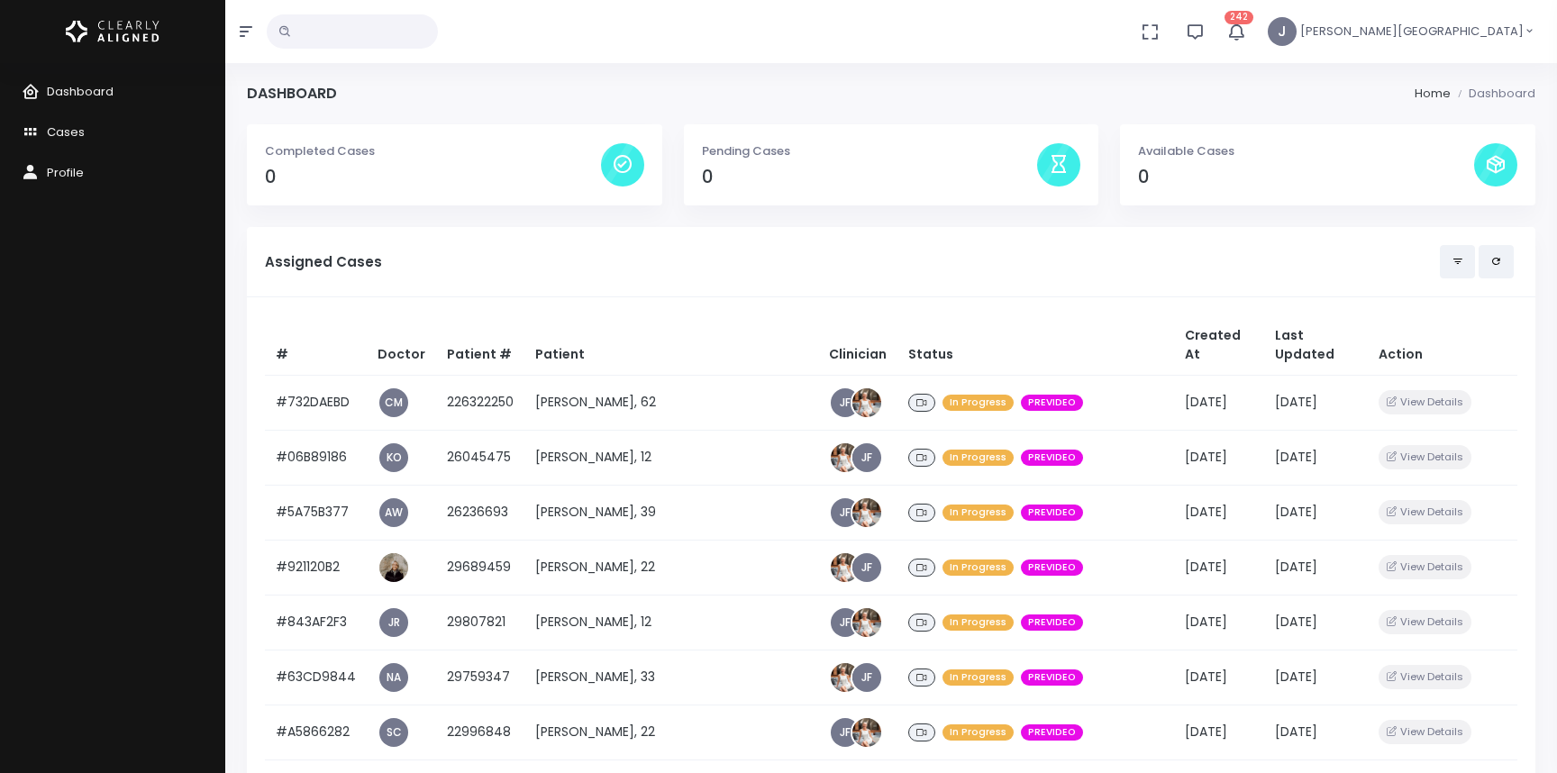
click at [1487, 29] on span "[PERSON_NAME][GEOGRAPHIC_DATA]" at bounding box center [1411, 32] width 223 height 18
drag, startPoint x: 1487, startPoint y: 29, endPoint x: 1475, endPoint y: 29, distance: 11.7
click at [1486, 29] on span "[PERSON_NAME][GEOGRAPHIC_DATA]" at bounding box center [1411, 32] width 223 height 18
click at [1246, 26] on icon "button" at bounding box center [1237, 32] width 20 height 20
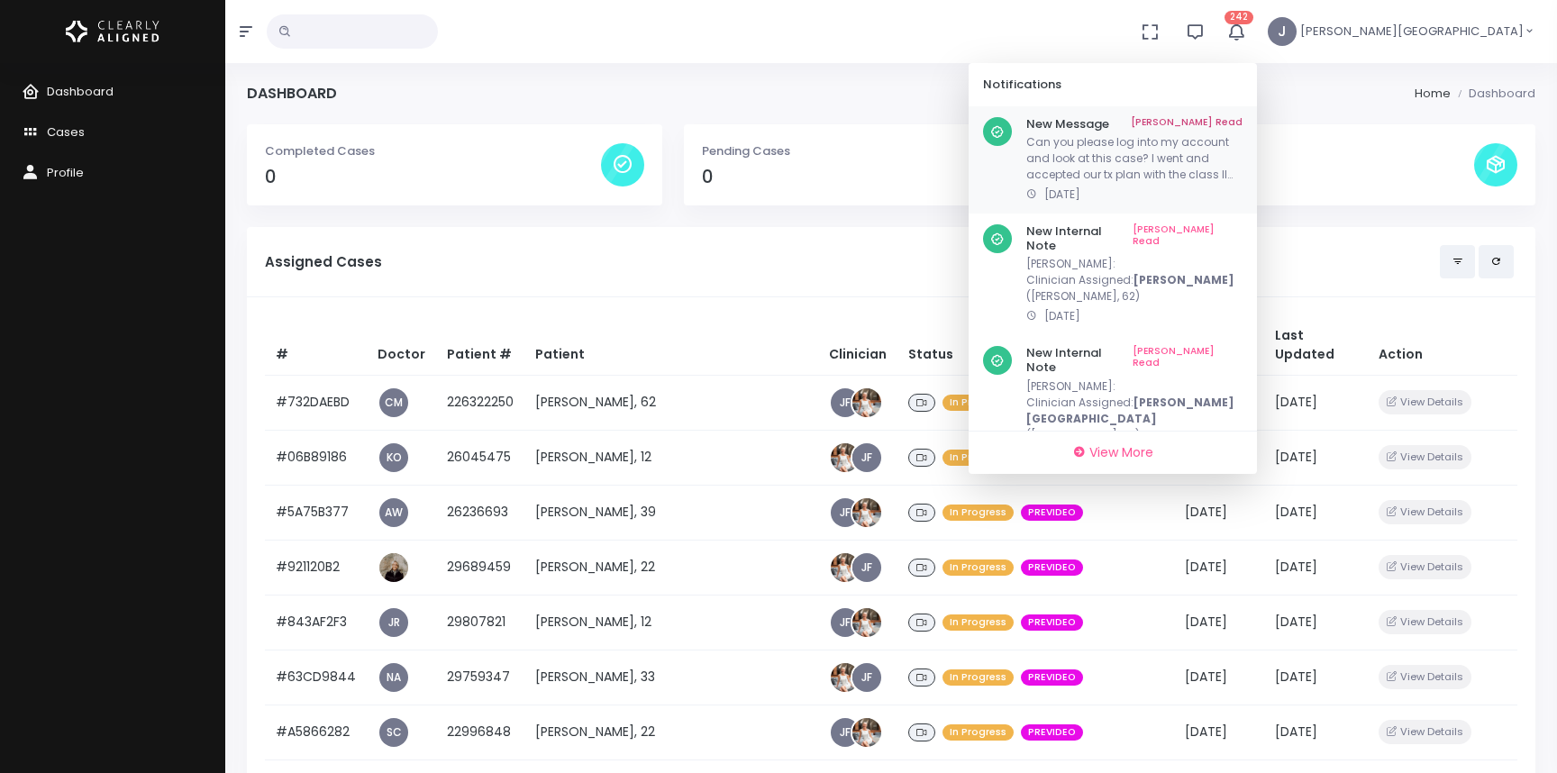
click at [1243, 148] on p "Can you please log into my account and look at this case? I went and accepted o…" at bounding box center [1134, 158] width 216 height 49
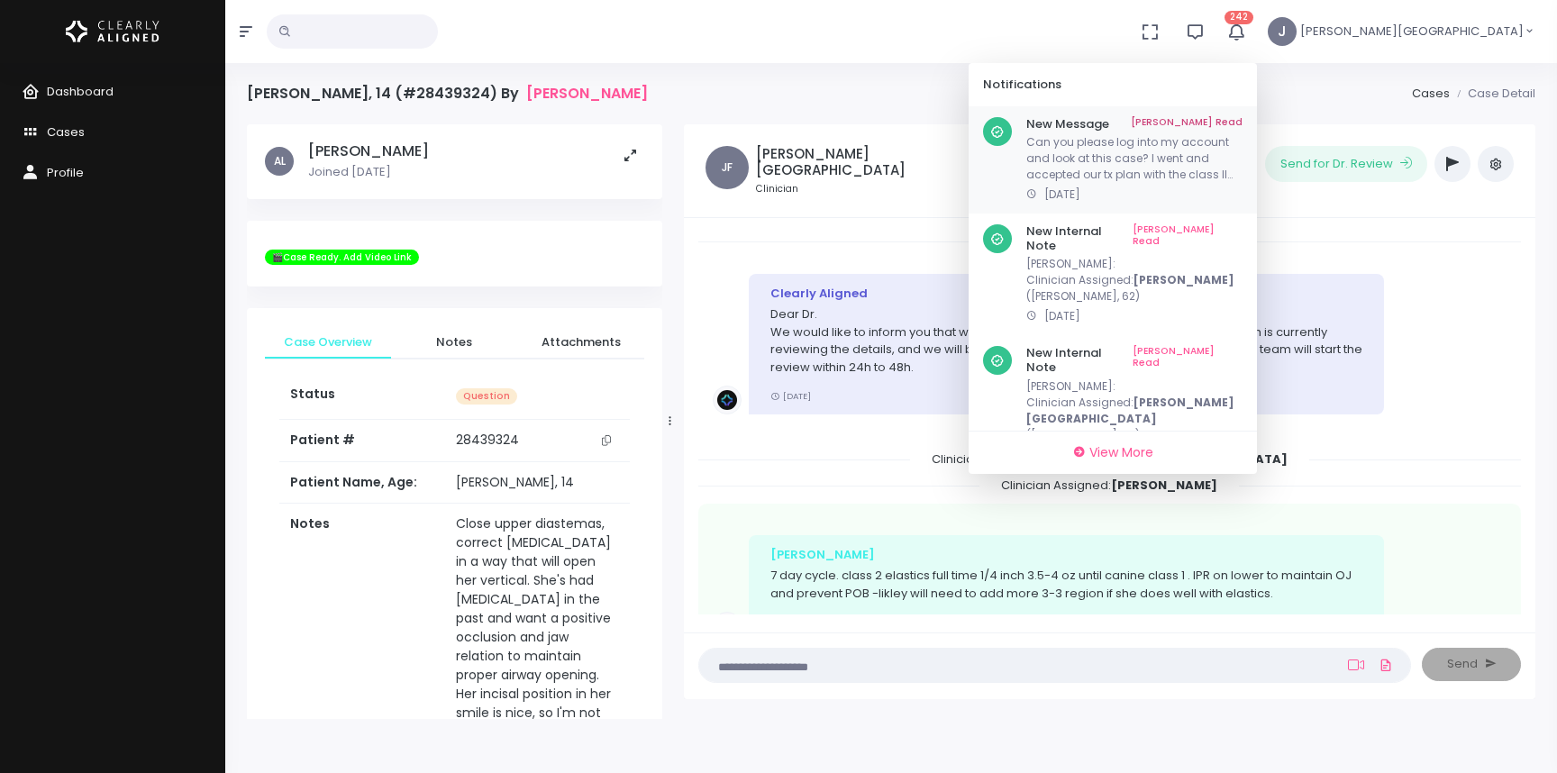
scroll to position [3466, 0]
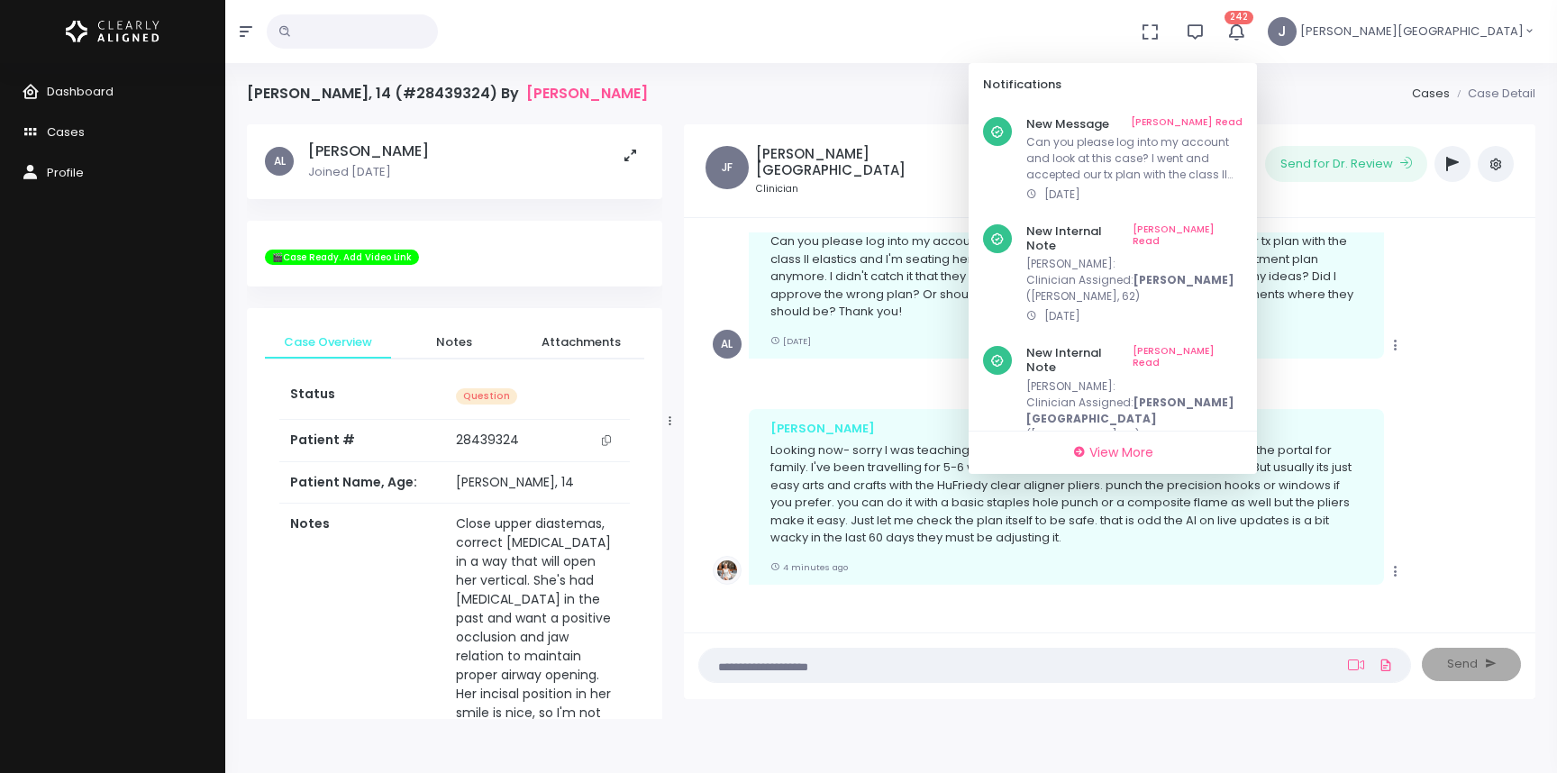
click at [915, 395] on li "[PERSON_NAME] Looking now- sorry I was teaching the Mastermind Fri- Sat and too…" at bounding box center [1109, 508] width 823 height 226
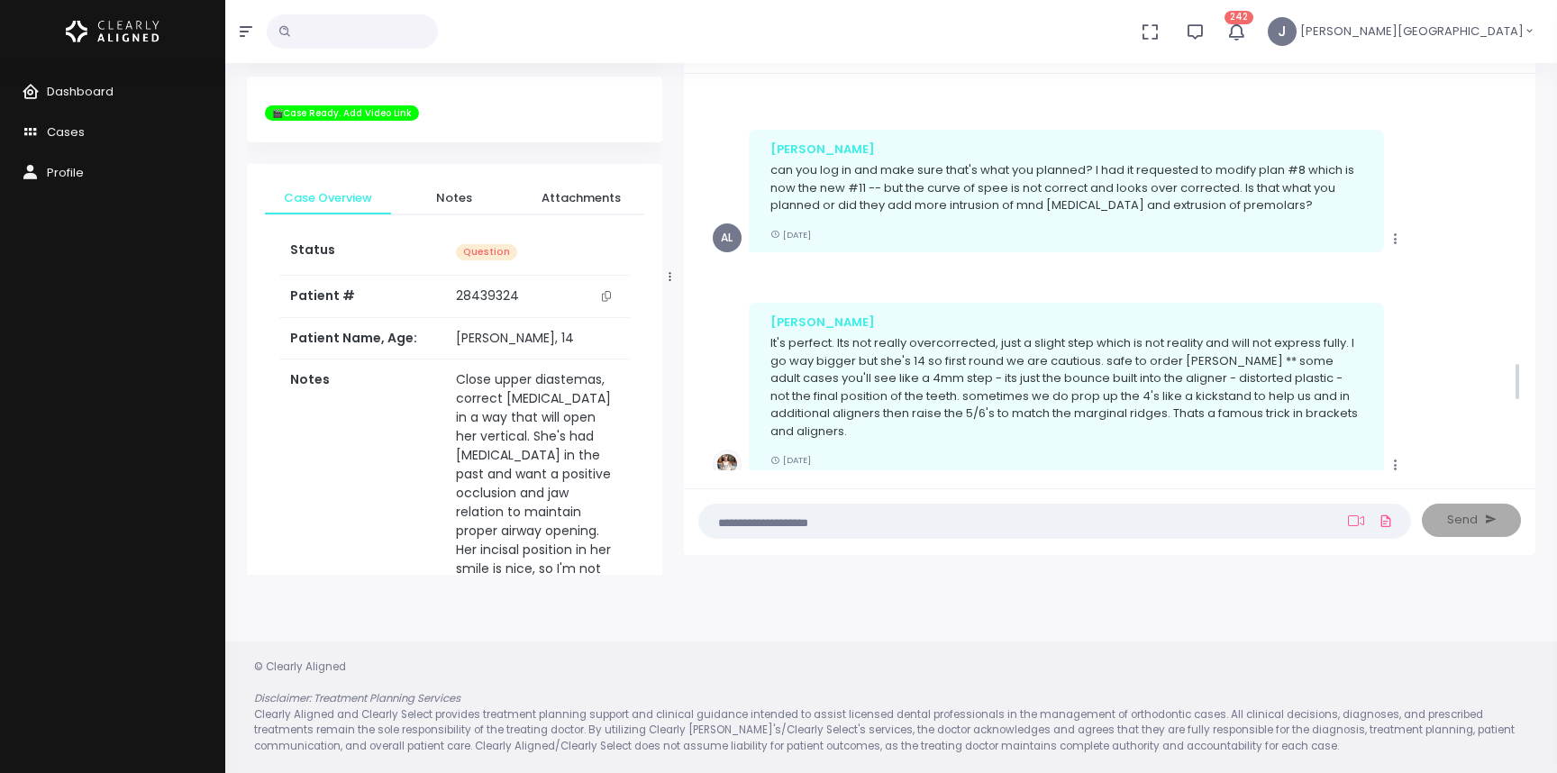
scroll to position [2712, 0]
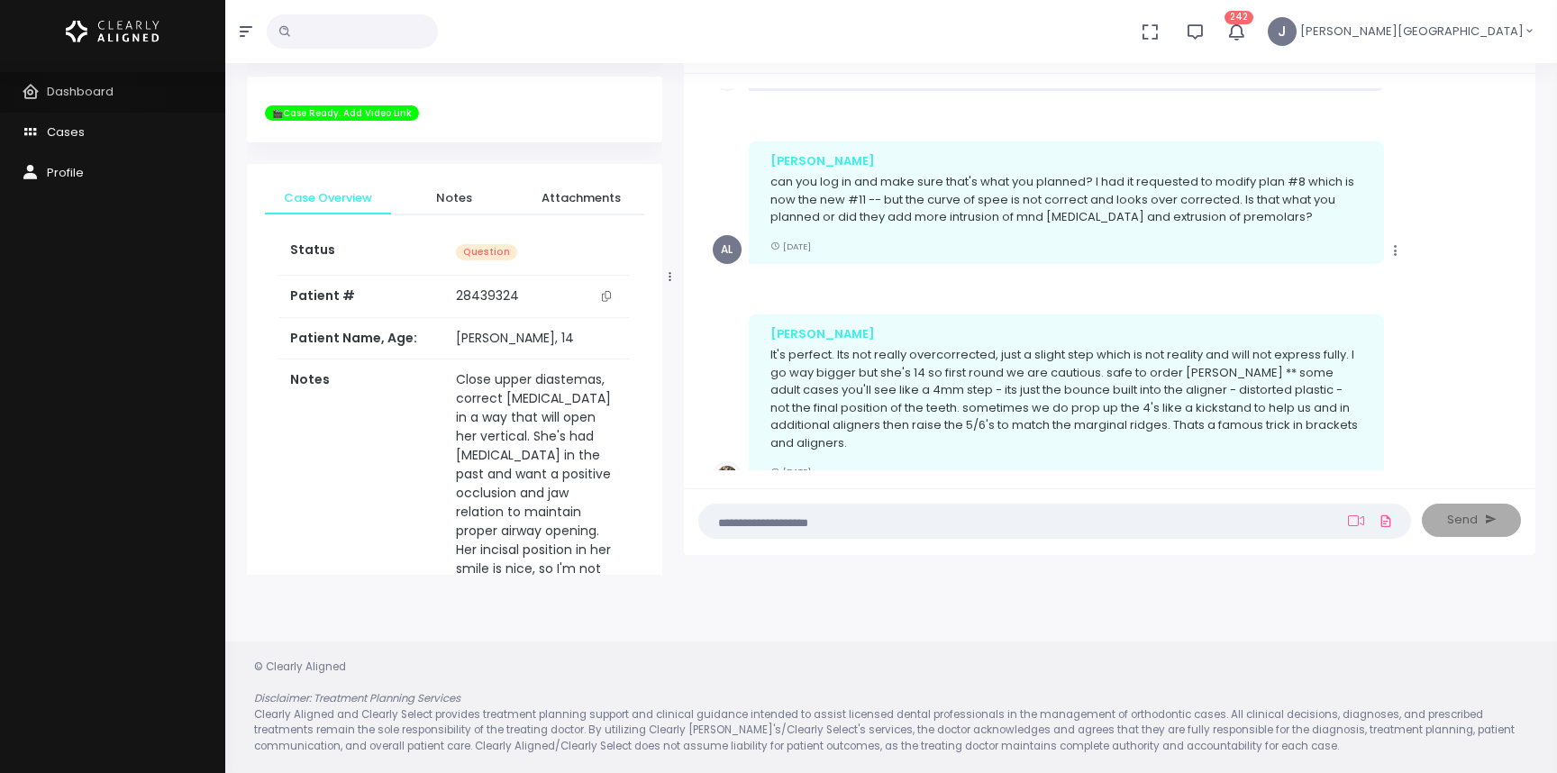
click at [89, 89] on span "Dashboard" at bounding box center [80, 91] width 67 height 17
